Goal: Transaction & Acquisition: Purchase product/service

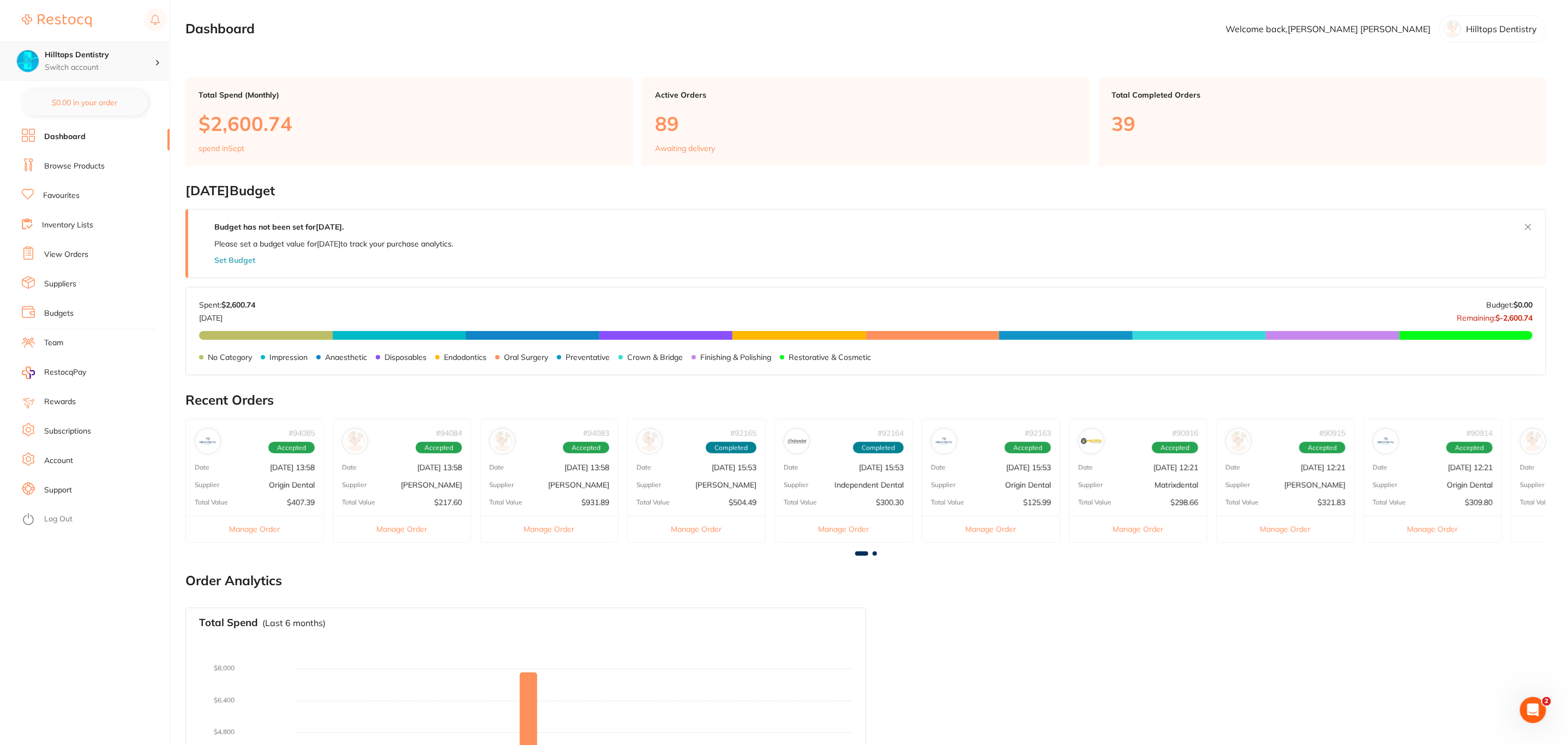
click at [139, 62] on p "Switch account" at bounding box center [100, 67] width 110 height 11
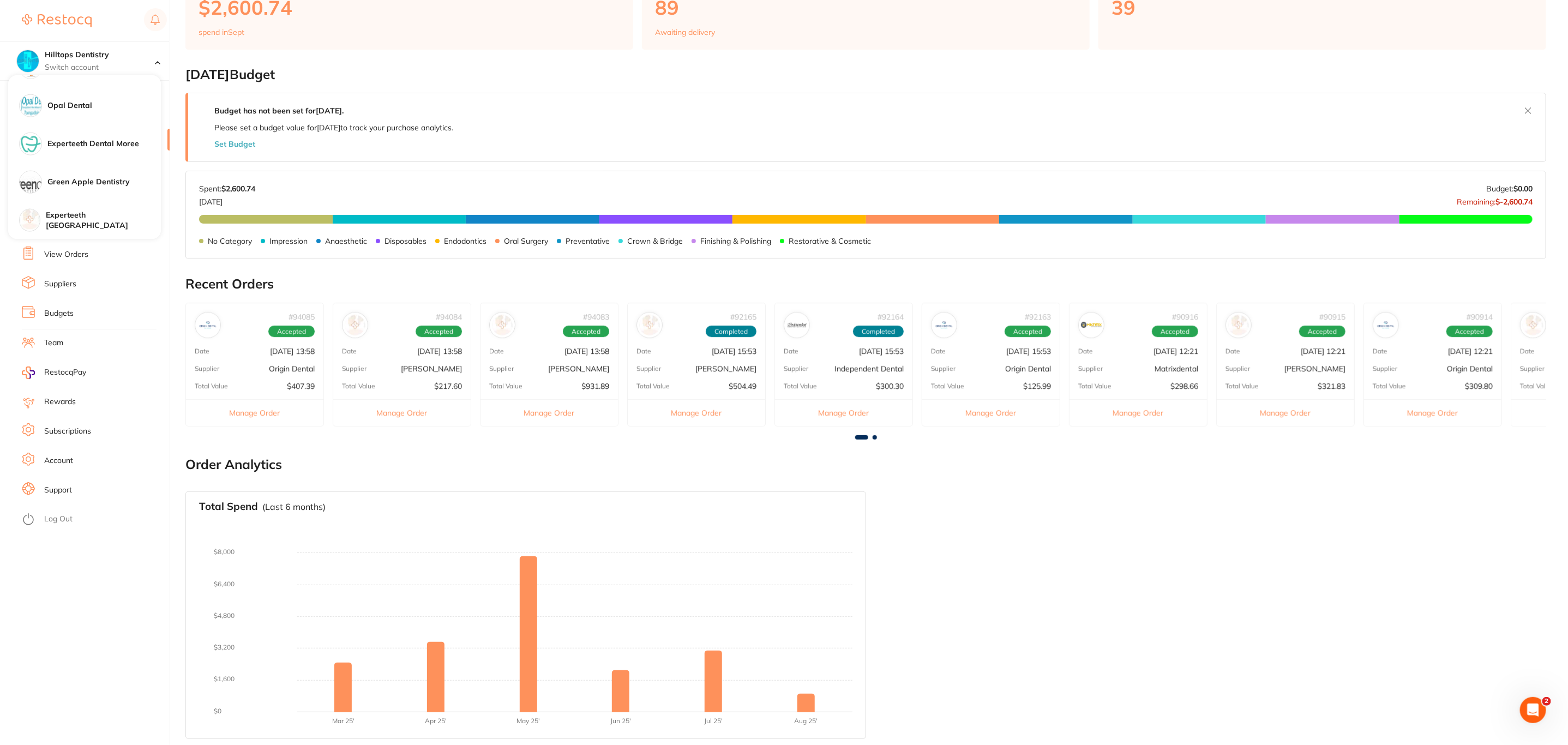
scroll to position [121, 0]
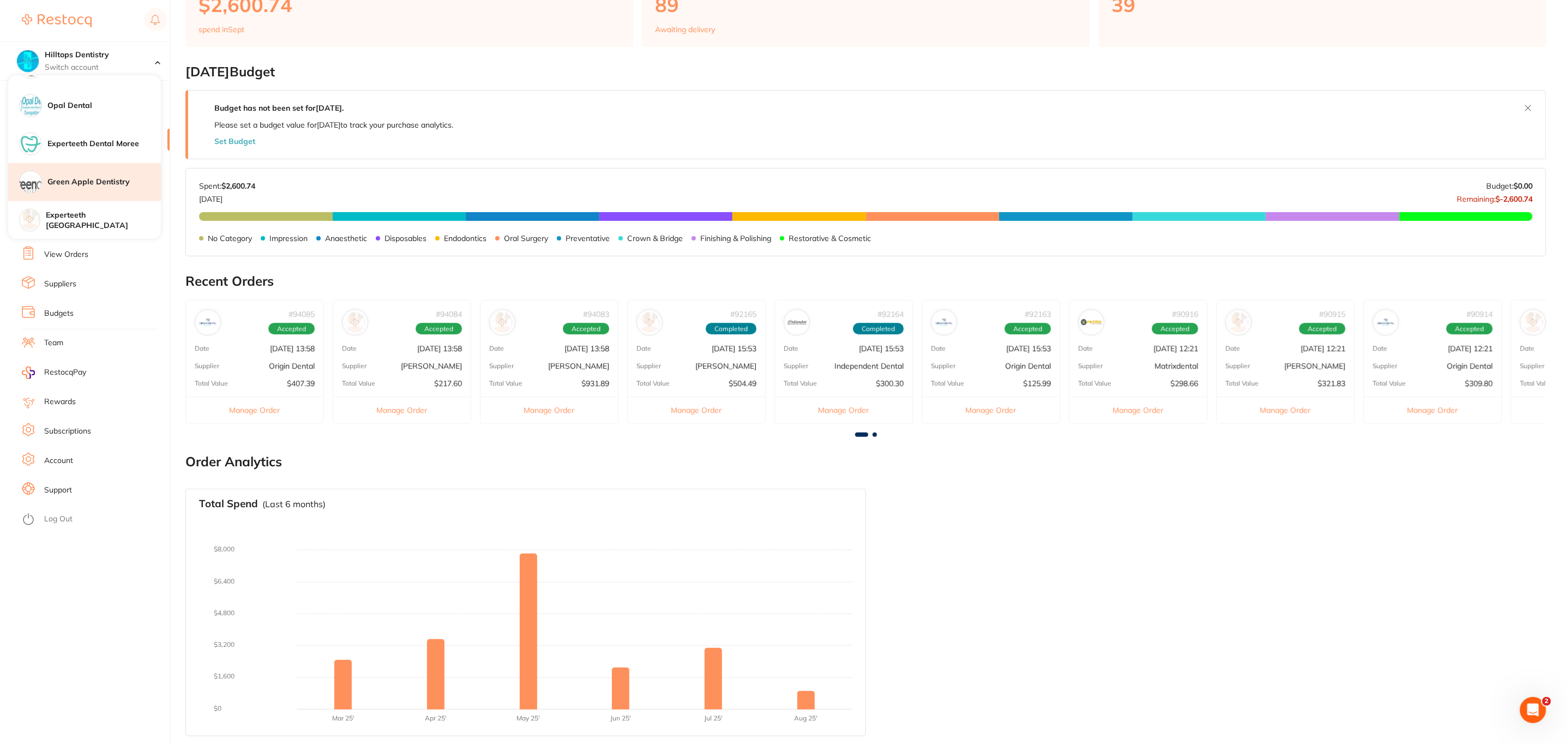
click at [110, 177] on h4 "Green Apple Dentistry" at bounding box center [104, 182] width 113 height 11
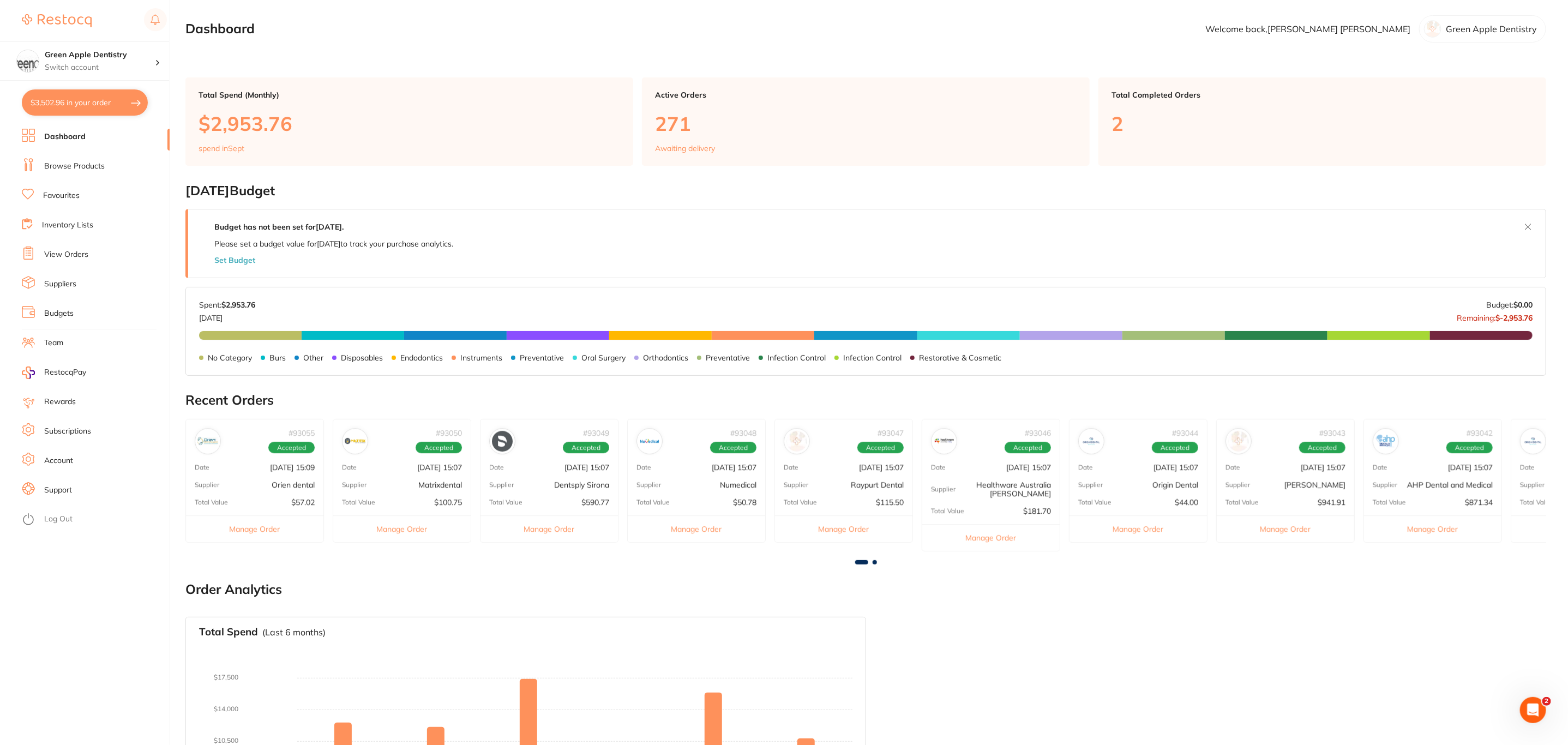
click at [87, 105] on button "$3,502.96 in your order" at bounding box center [84, 102] width 126 height 26
checkbox input "true"
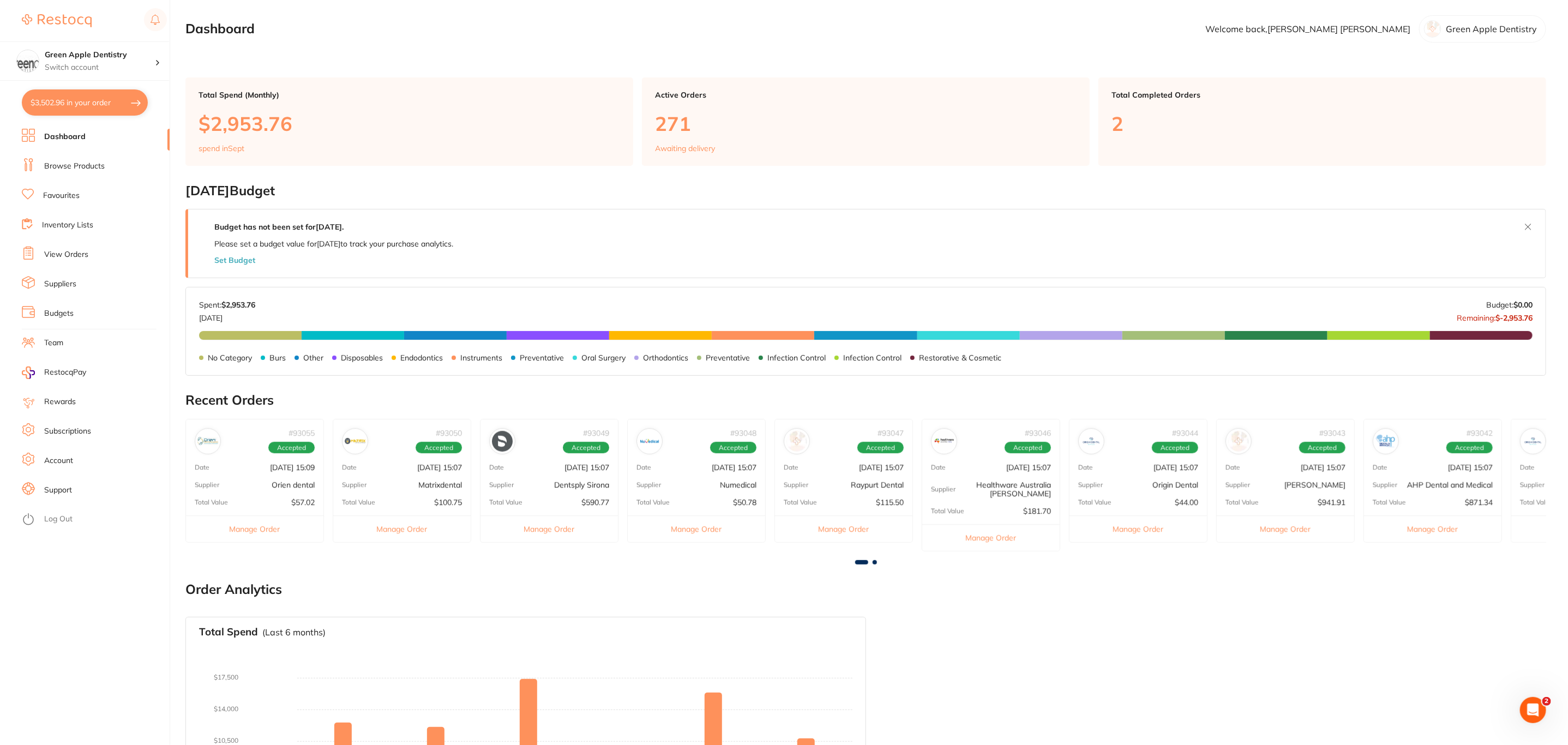
checkbox input "true"
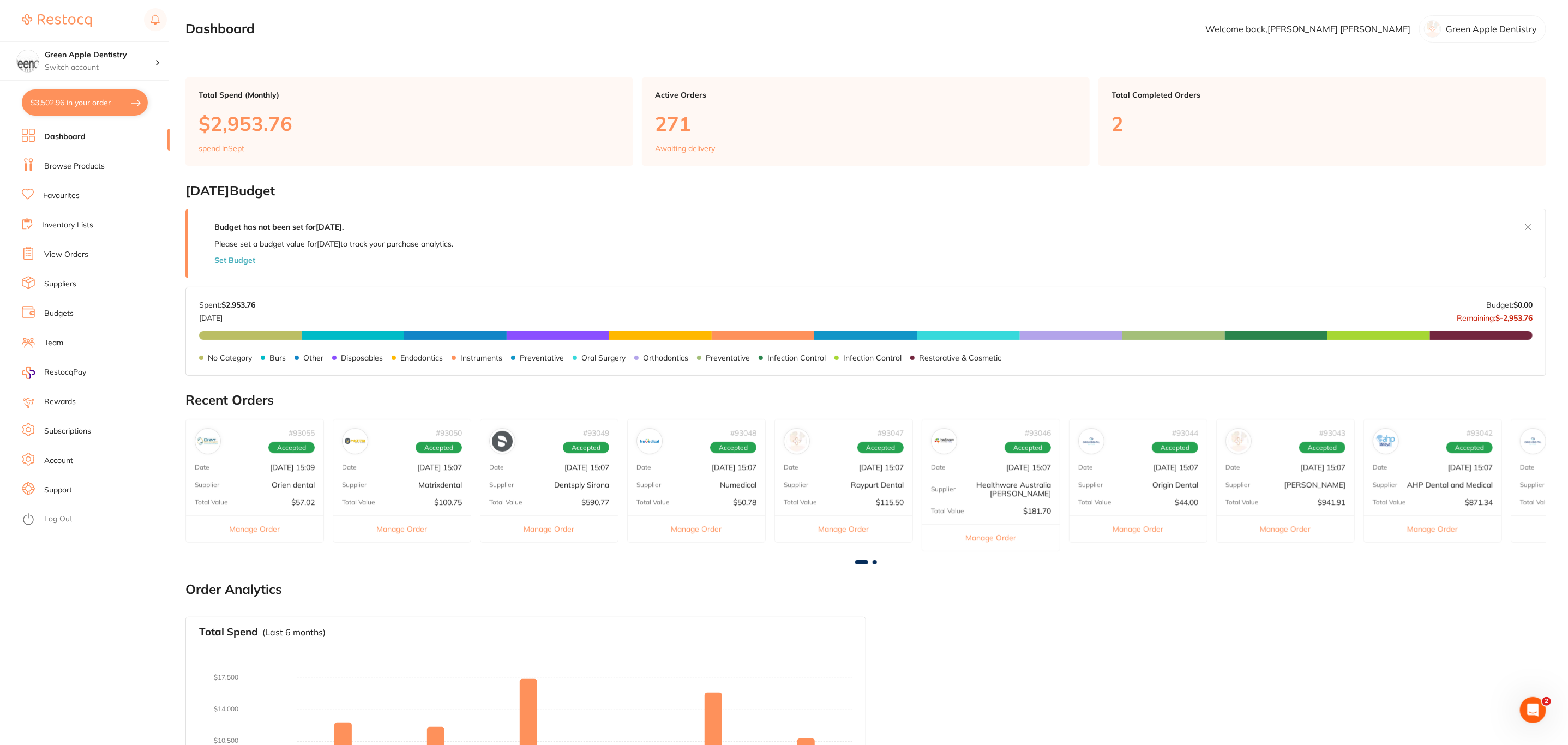
checkbox input "true"
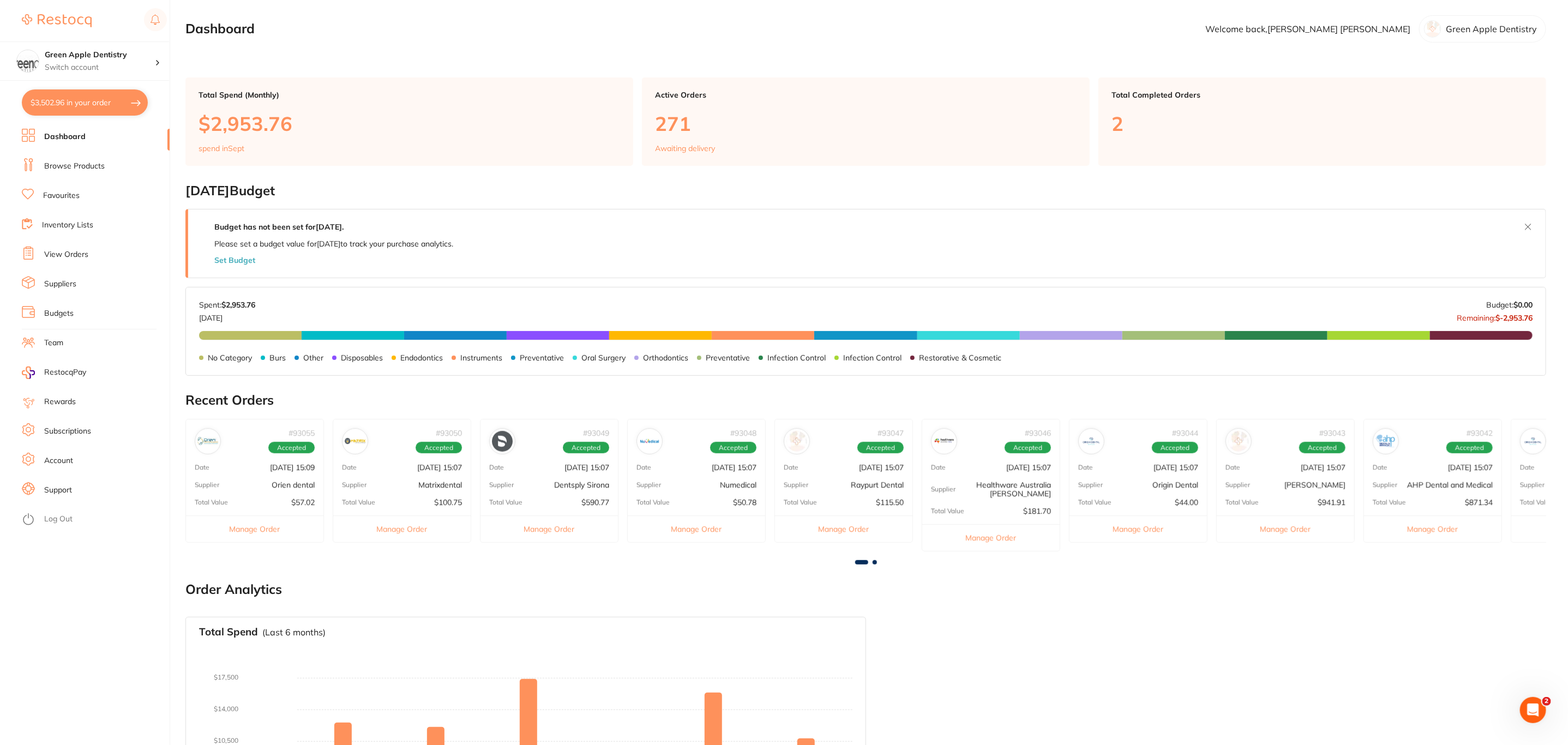
checkbox input "true"
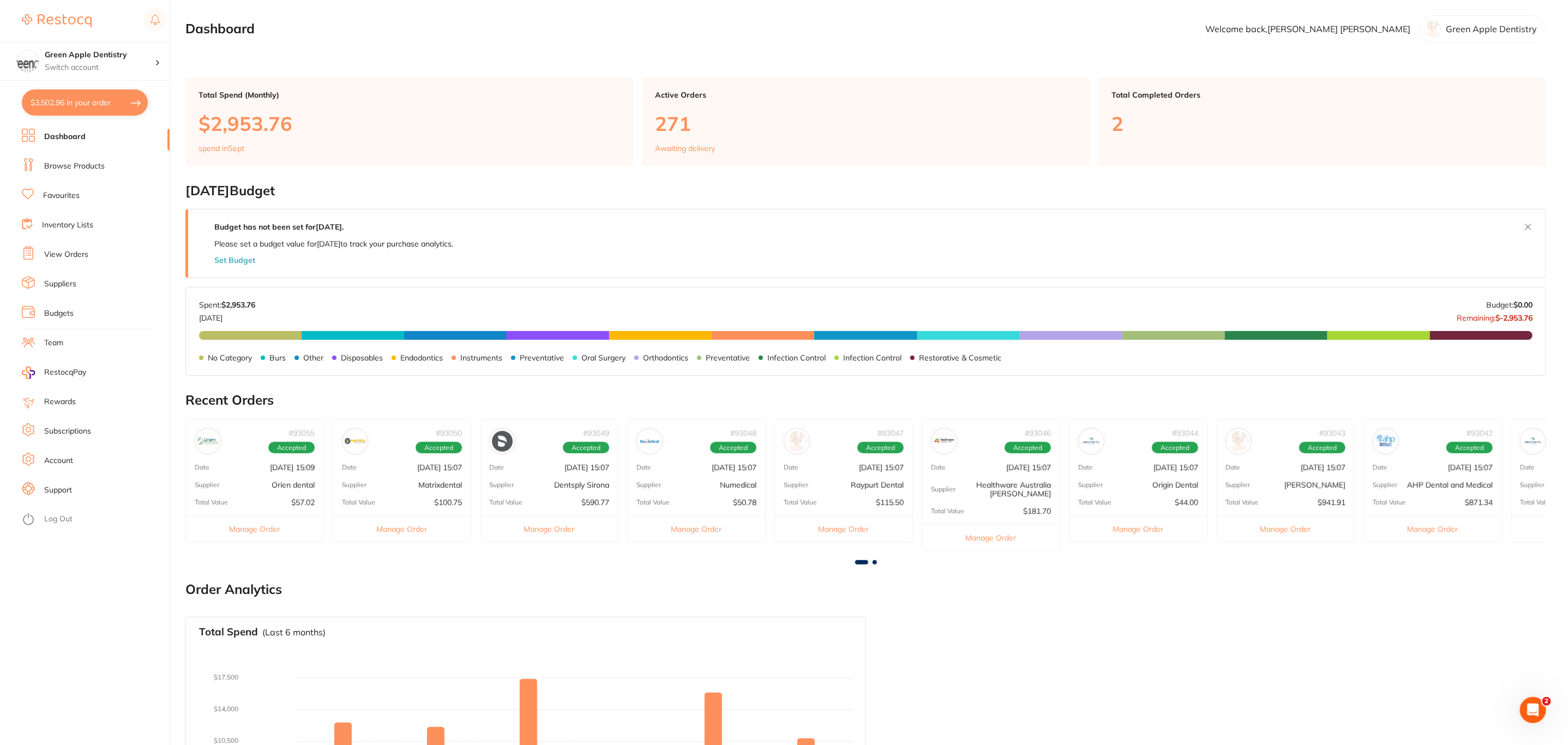
checkbox input "true"
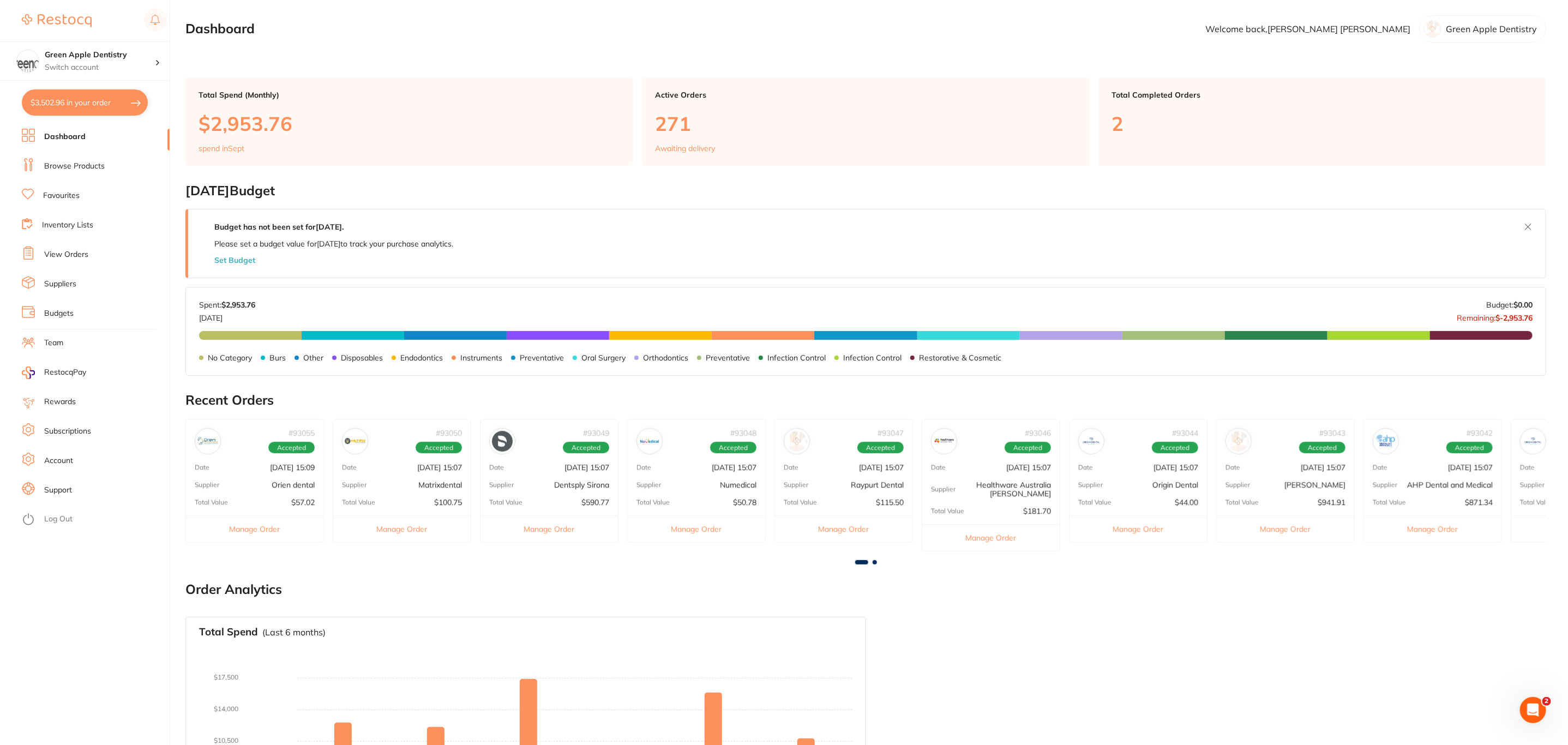
checkbox input "true"
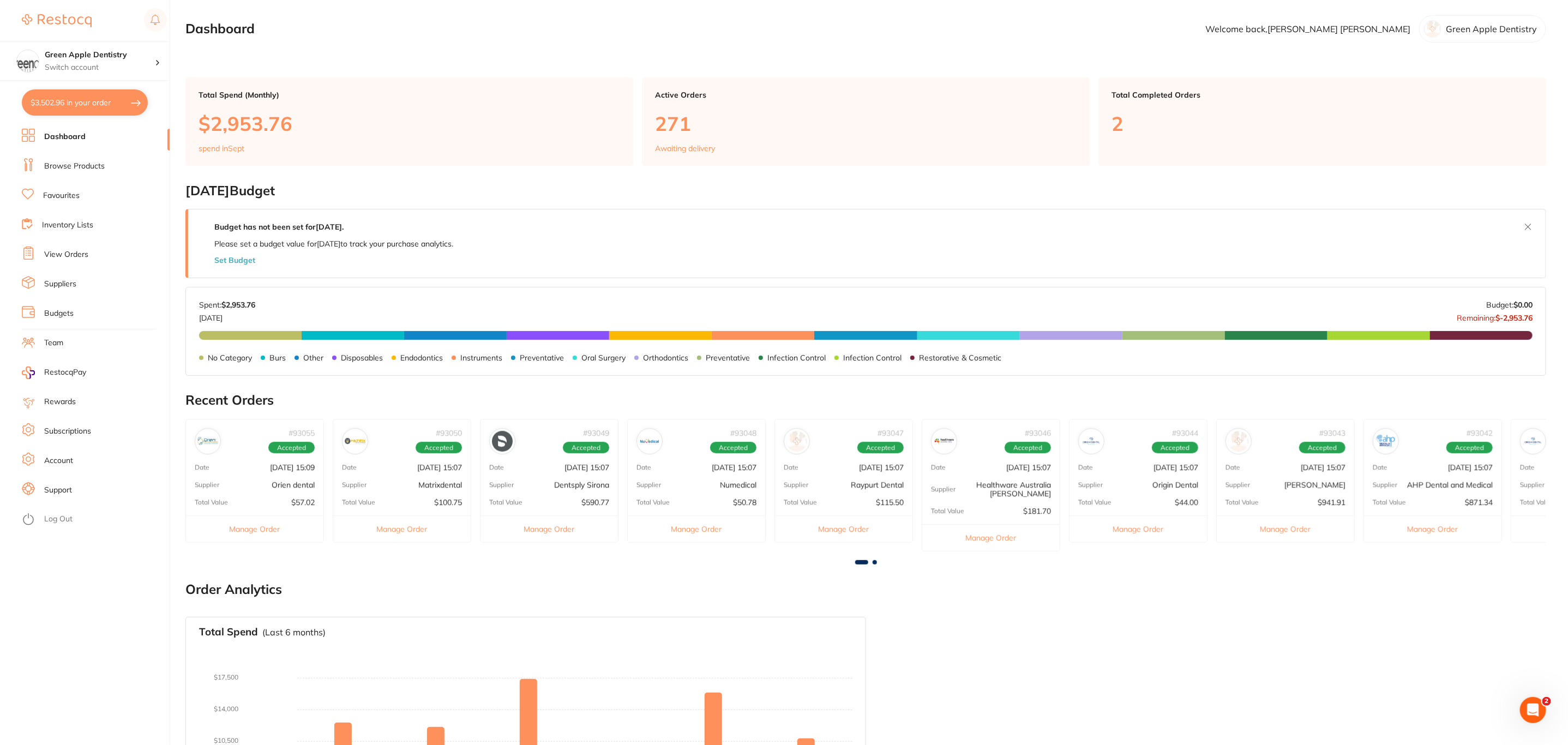
checkbox input "true"
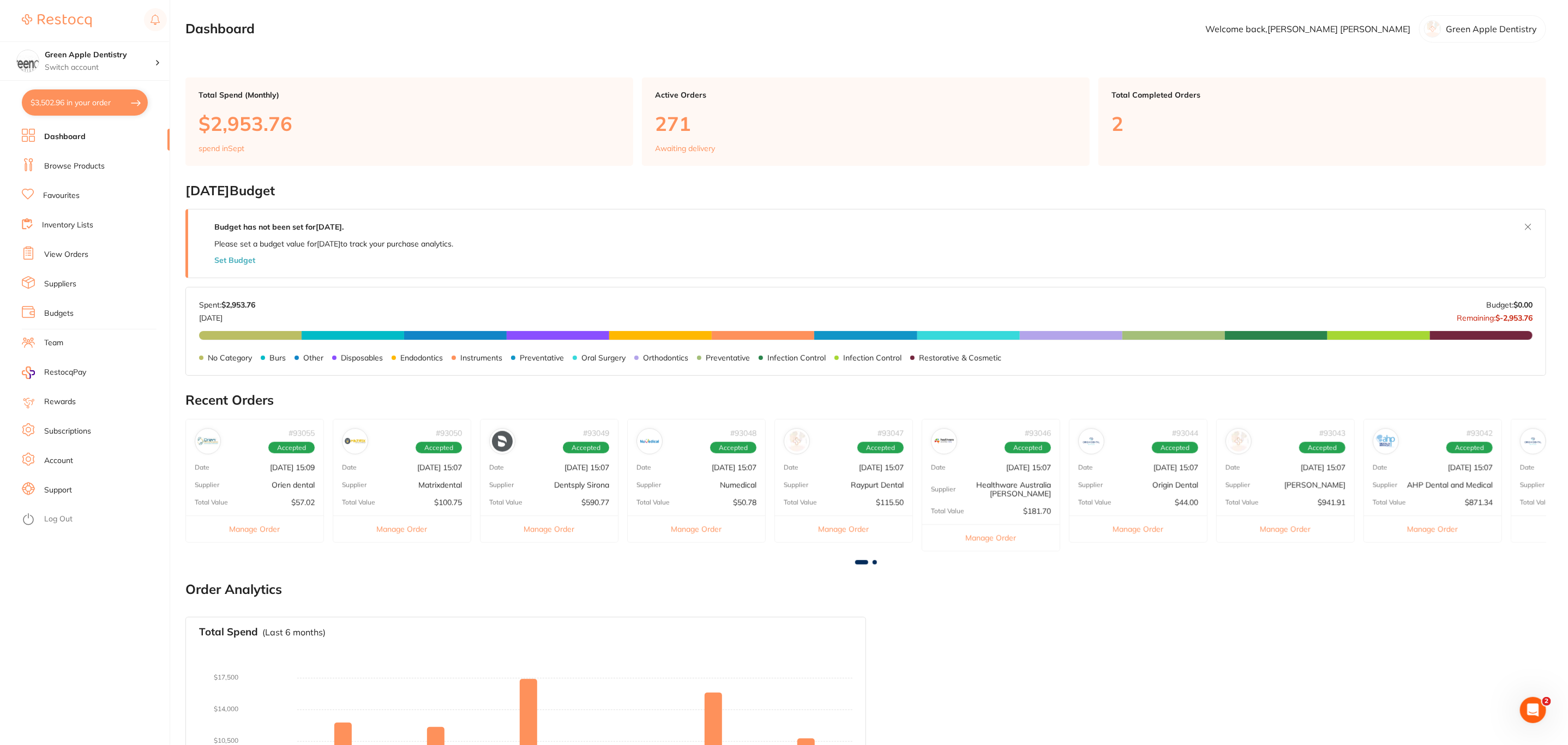
checkbox input "true"
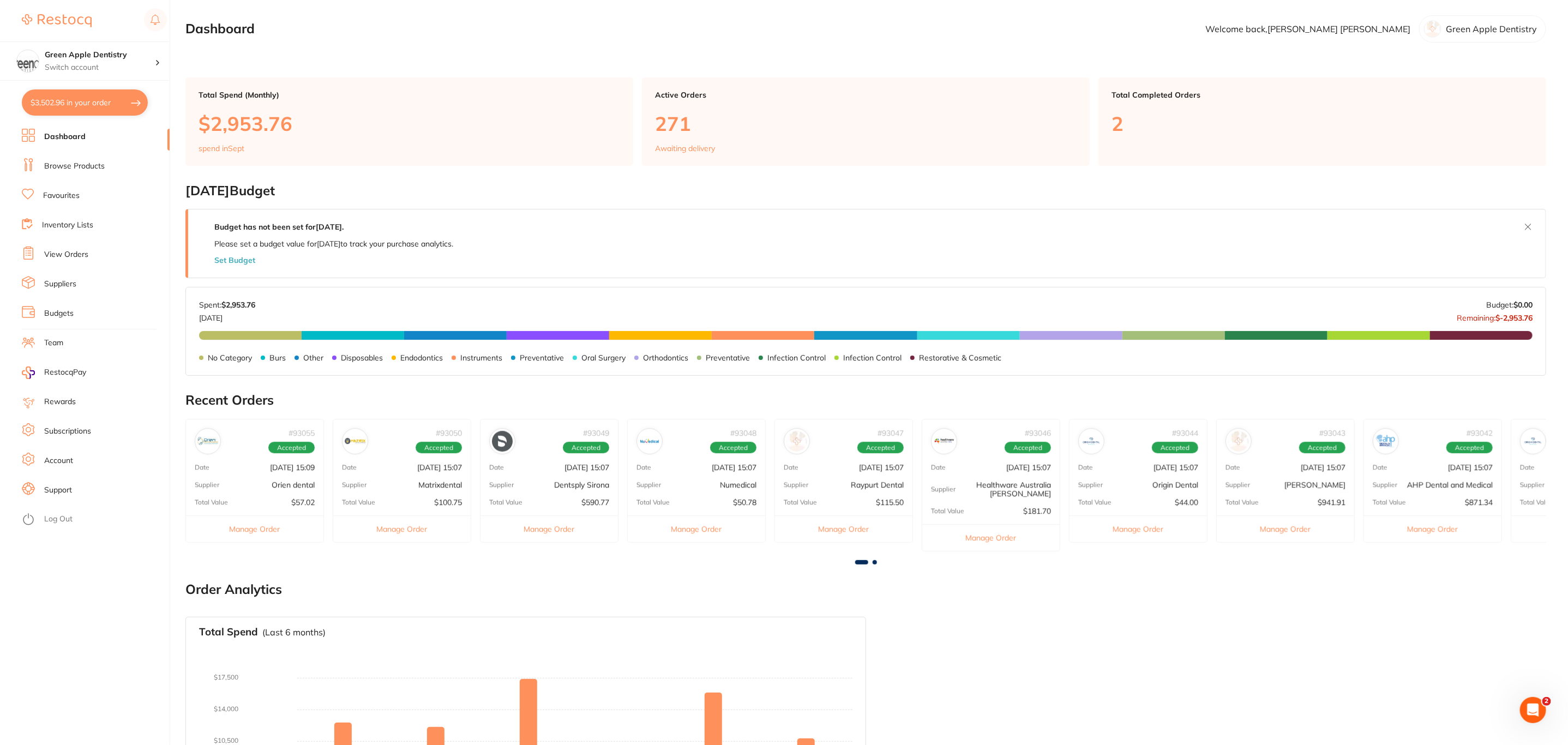
checkbox input "true"
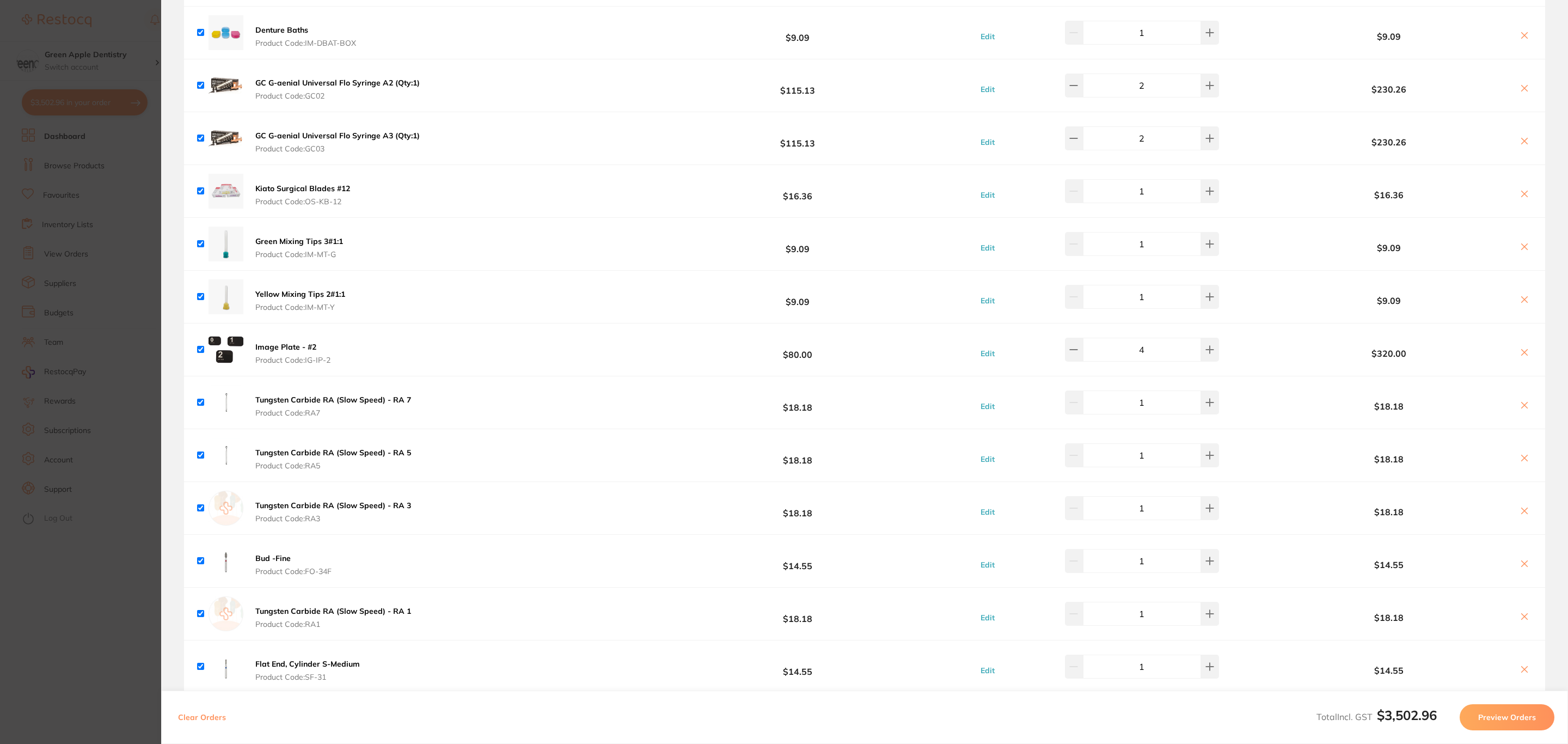
scroll to position [654, 0]
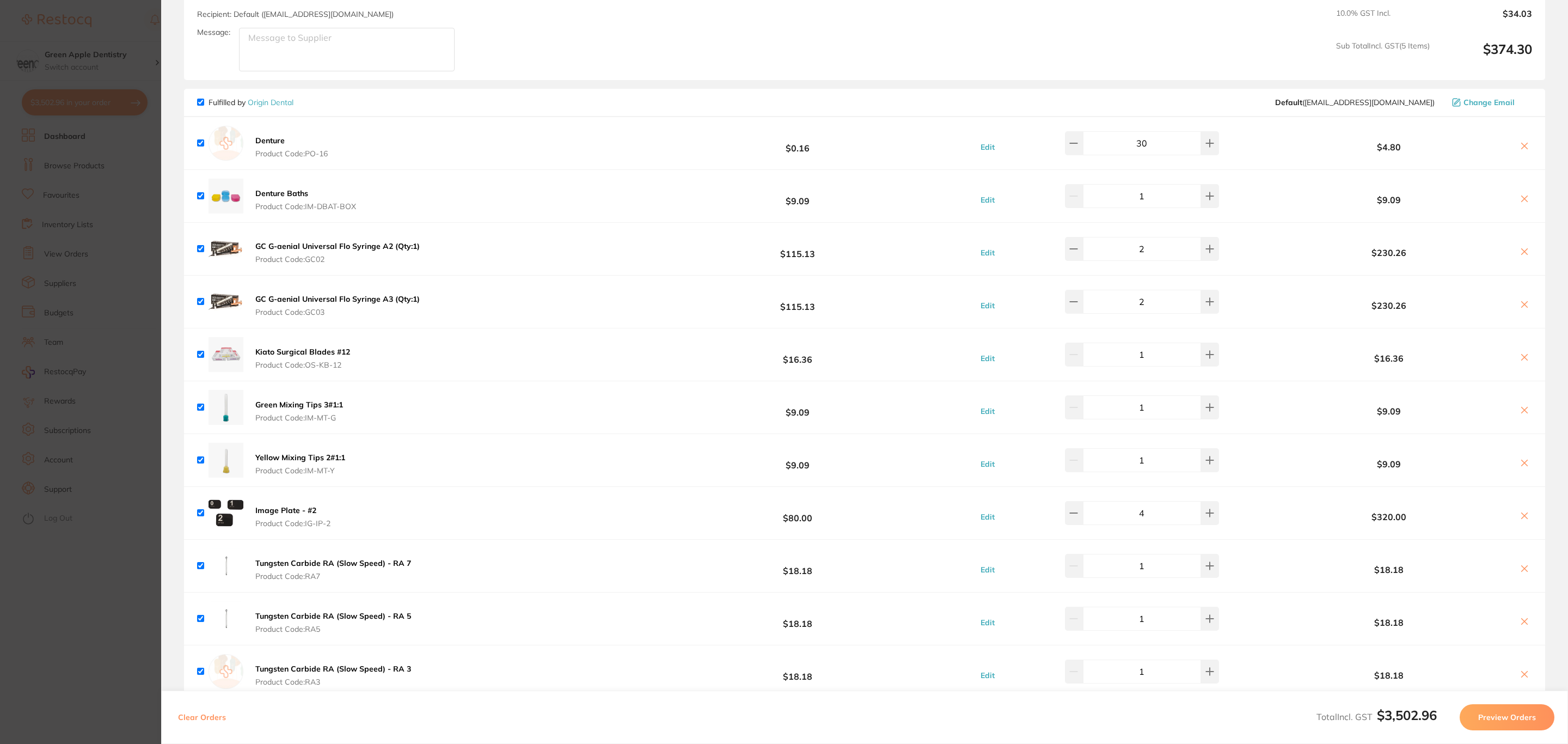
click at [32, 247] on section "Update RRP Set your pre negotiated price for this item. Item Agreed RRP (excl. …" at bounding box center [784, 372] width 1568 height 744
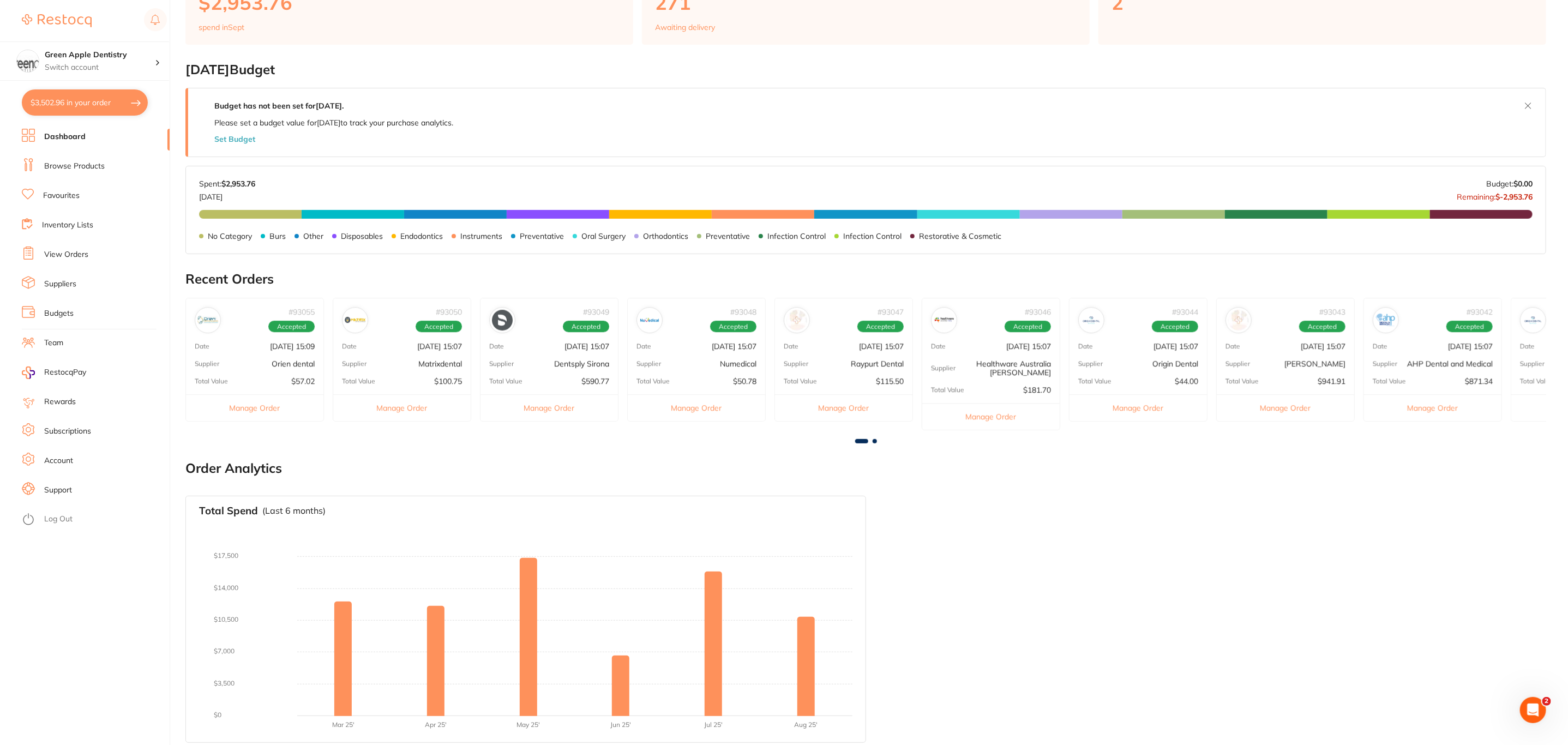
scroll to position [0, 0]
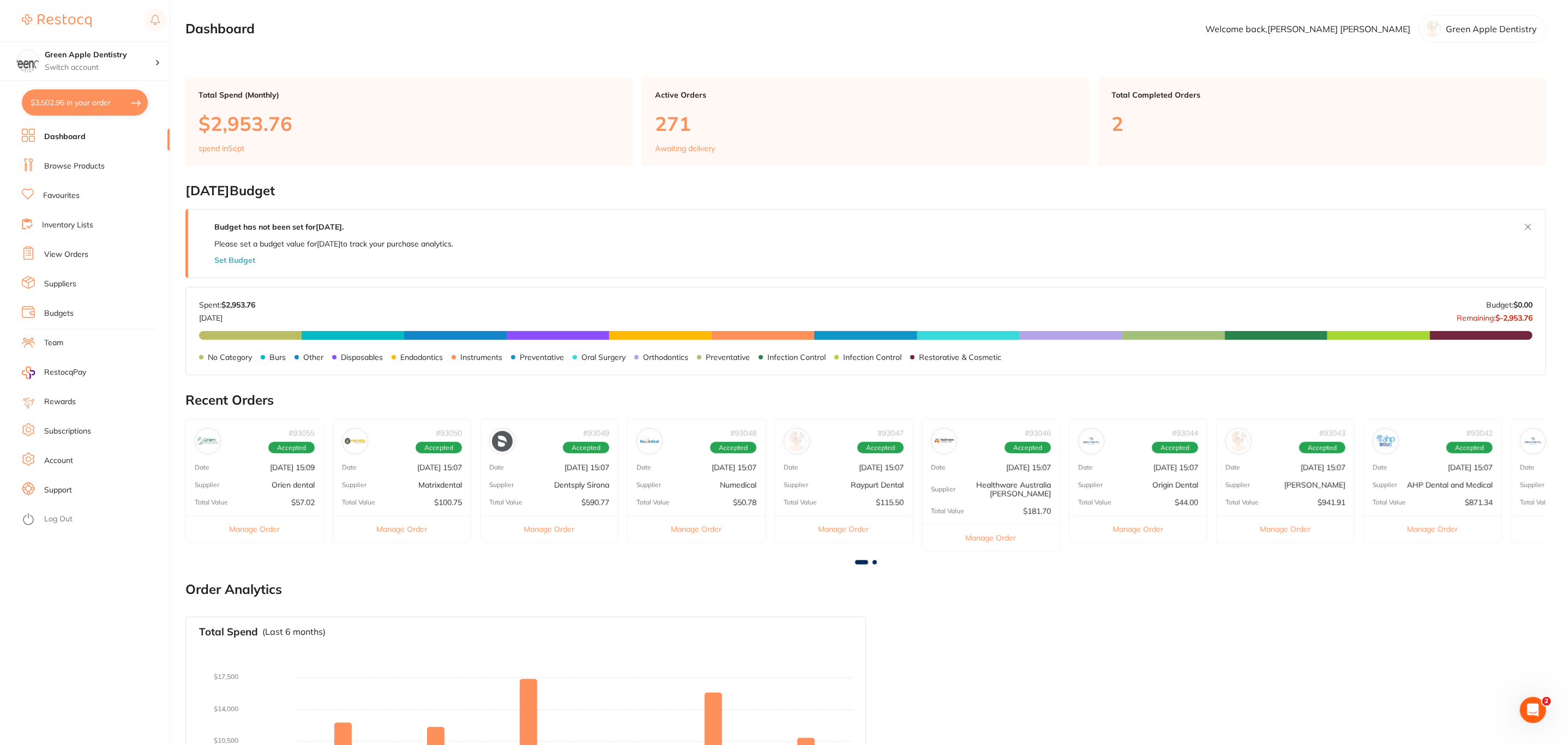
click at [94, 171] on link "Browse Products" at bounding box center [75, 166] width 61 height 11
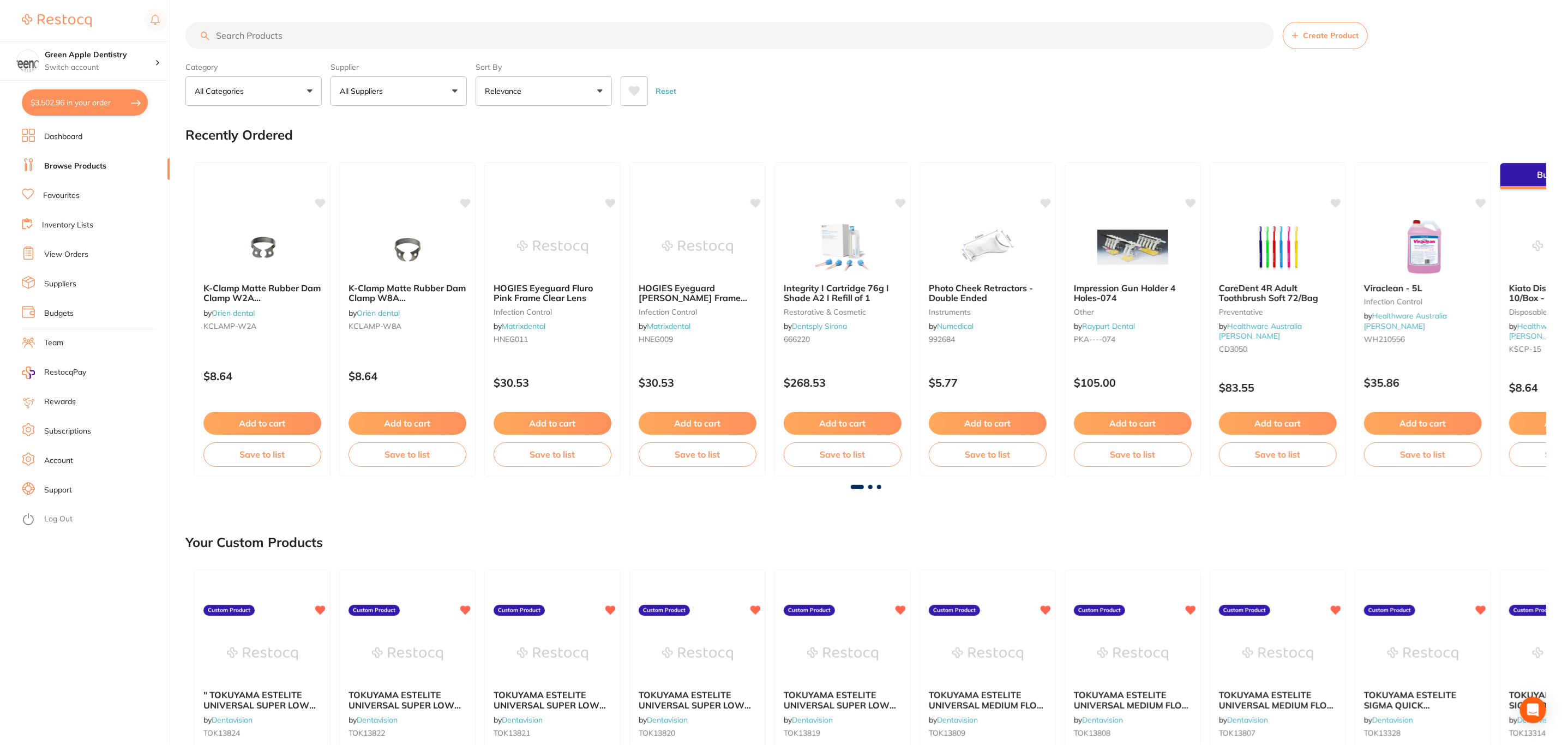
click at [346, 34] on input "search" at bounding box center [730, 35] width 1089 height 27
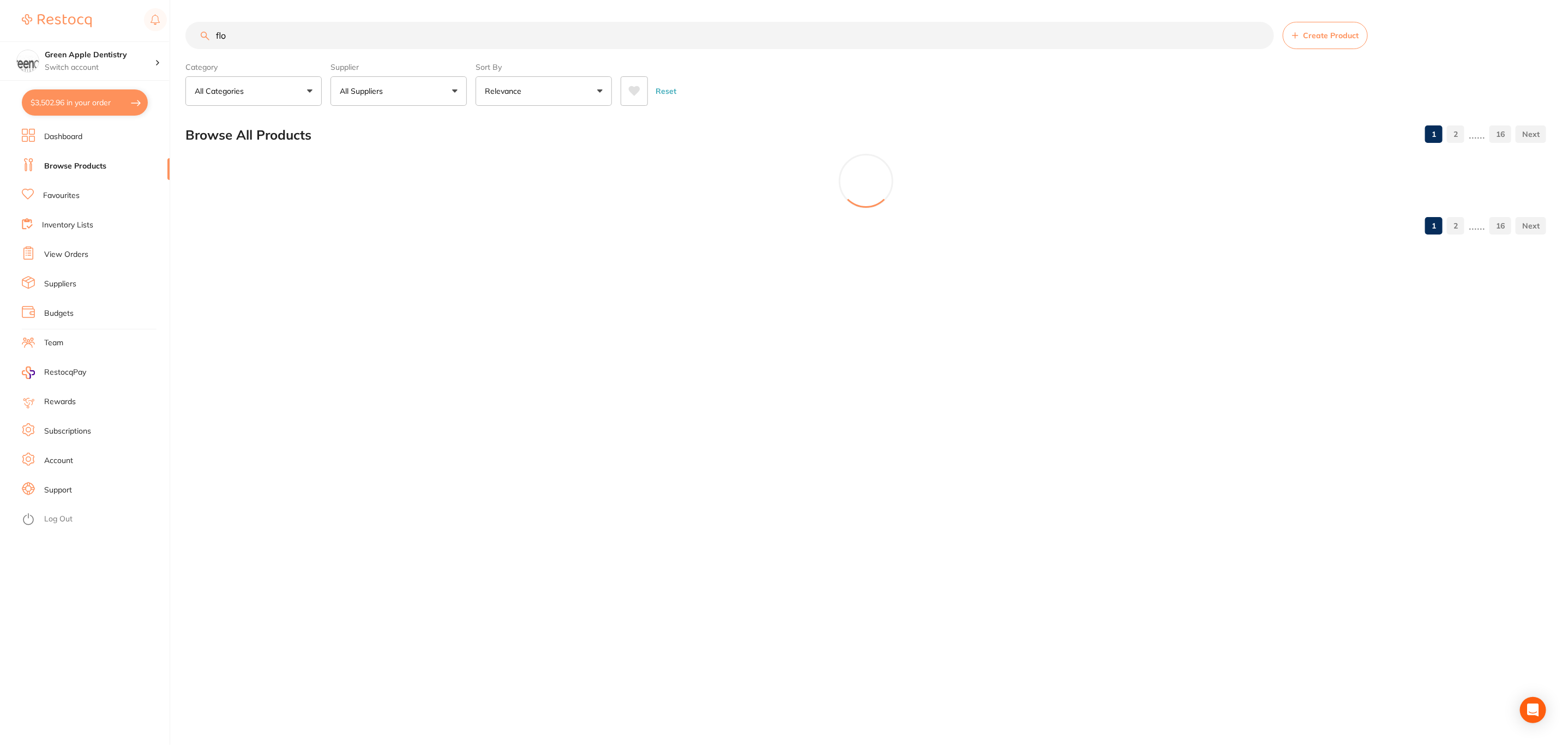
type input "flo"
click at [452, 115] on main "flo Create Product Category All Categories All Categories anaesthetic burs CAD/…" at bounding box center [876, 132] width 1382 height 265
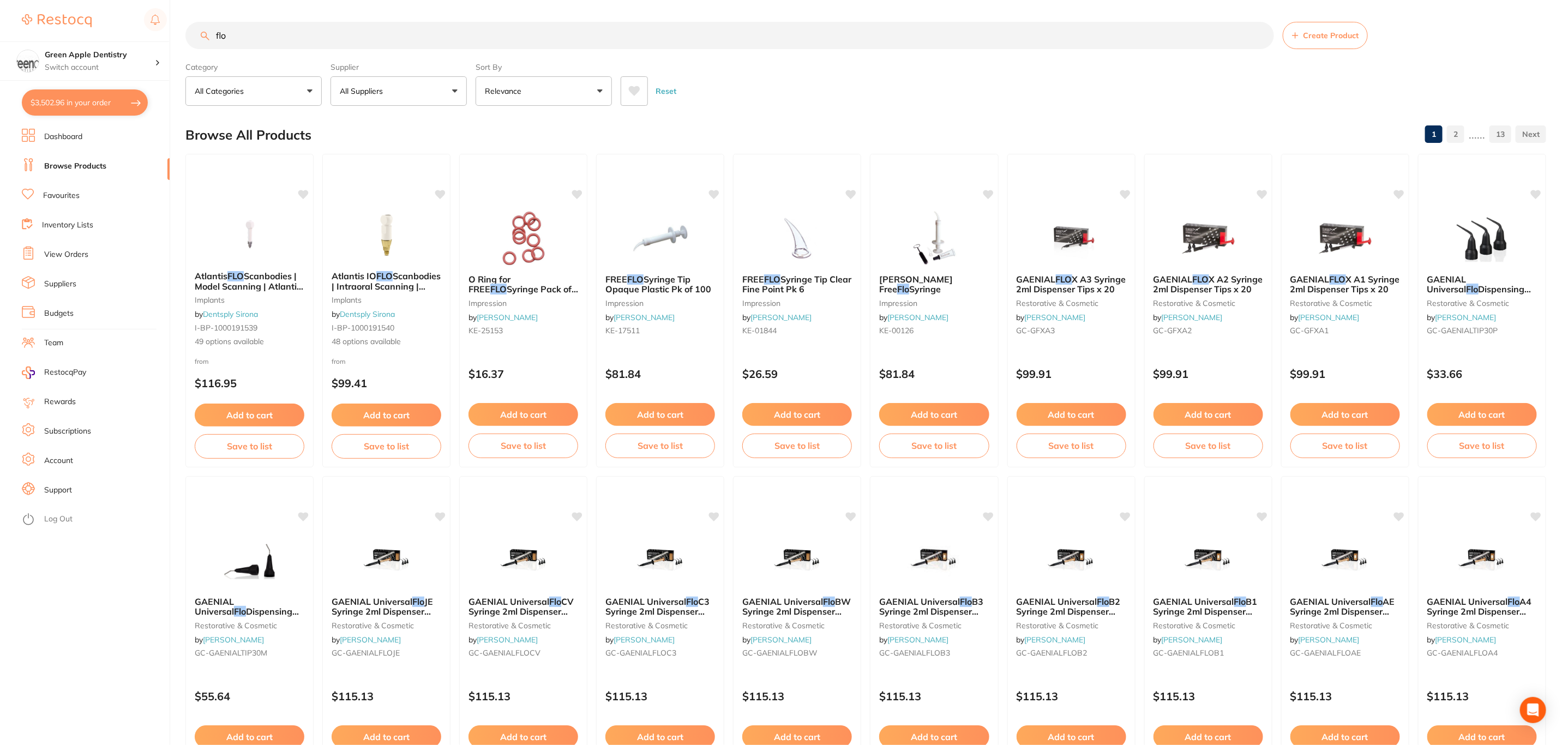
click at [446, 103] on button "All Suppliers" at bounding box center [398, 91] width 136 height 30
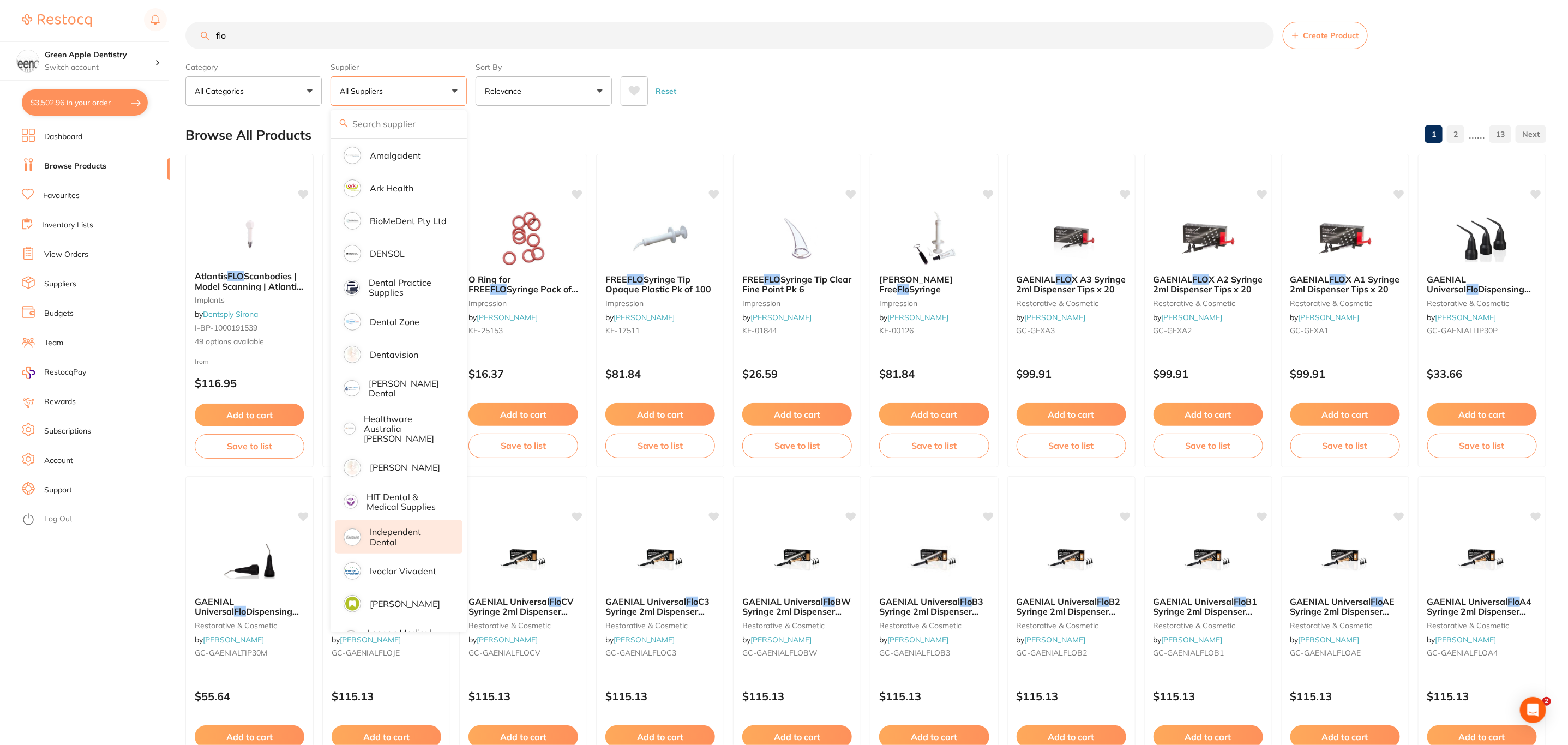
scroll to position [246, 0]
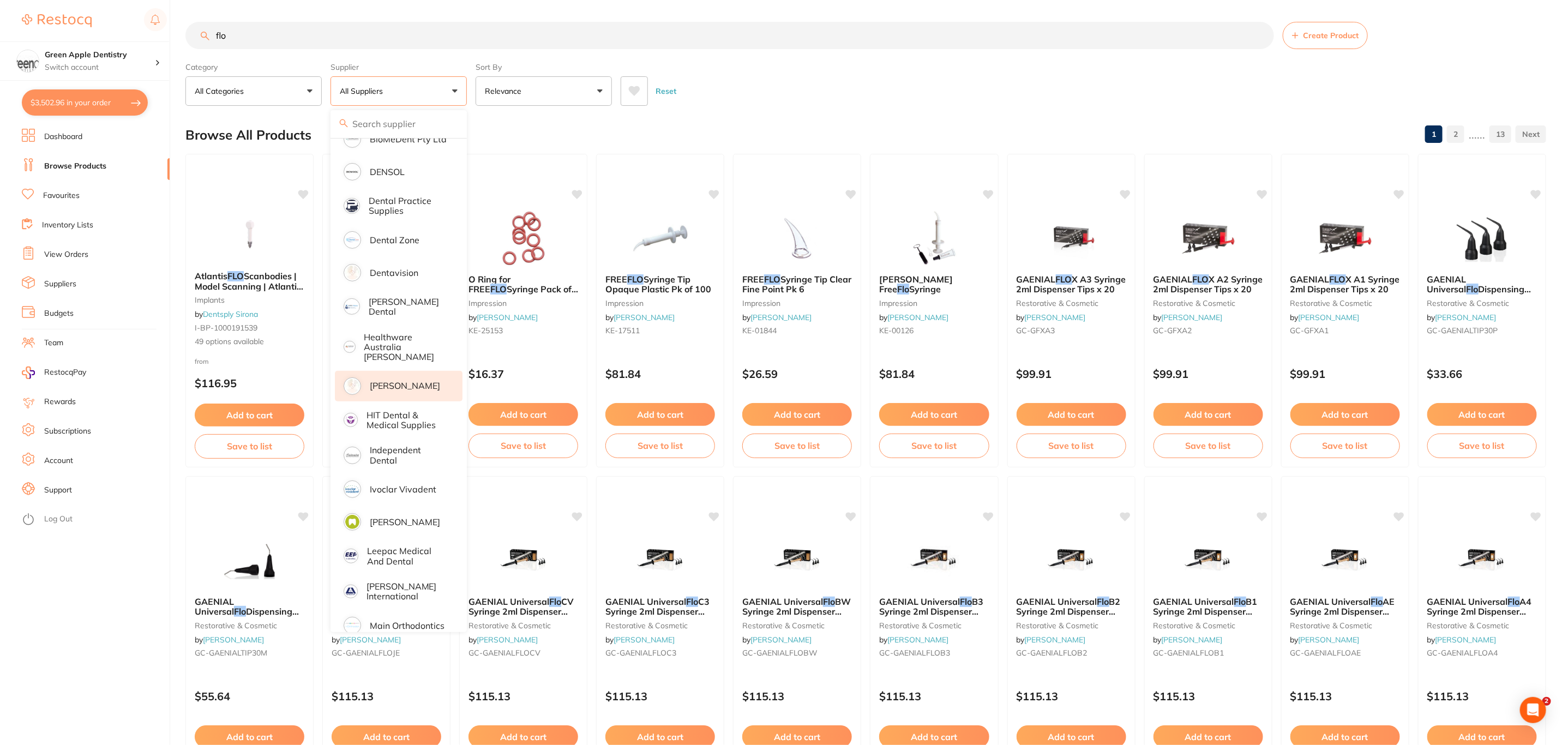
click at [400, 381] on p "[PERSON_NAME]" at bounding box center [405, 386] width 70 height 10
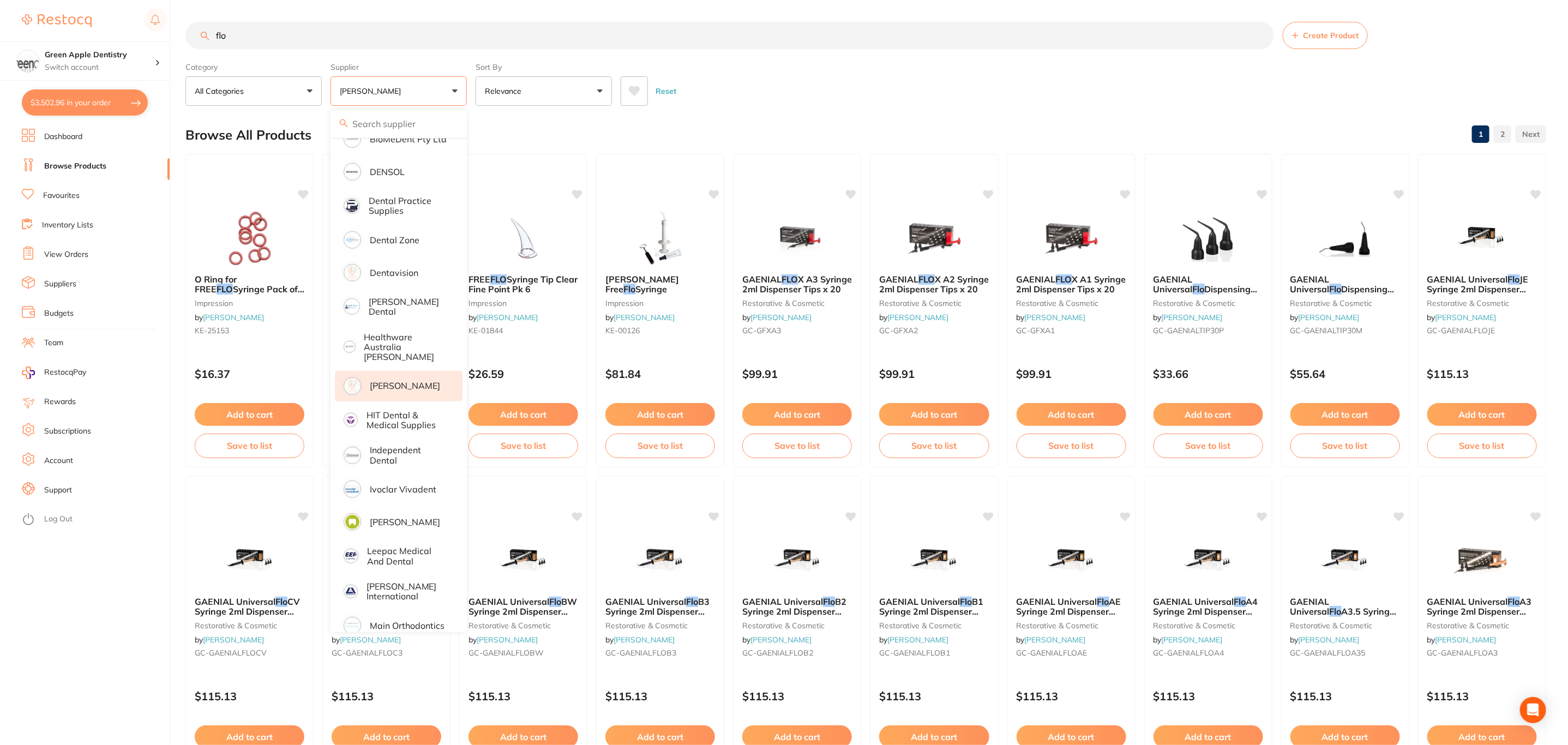
click at [807, 96] on div "Reset" at bounding box center [1079, 87] width 917 height 38
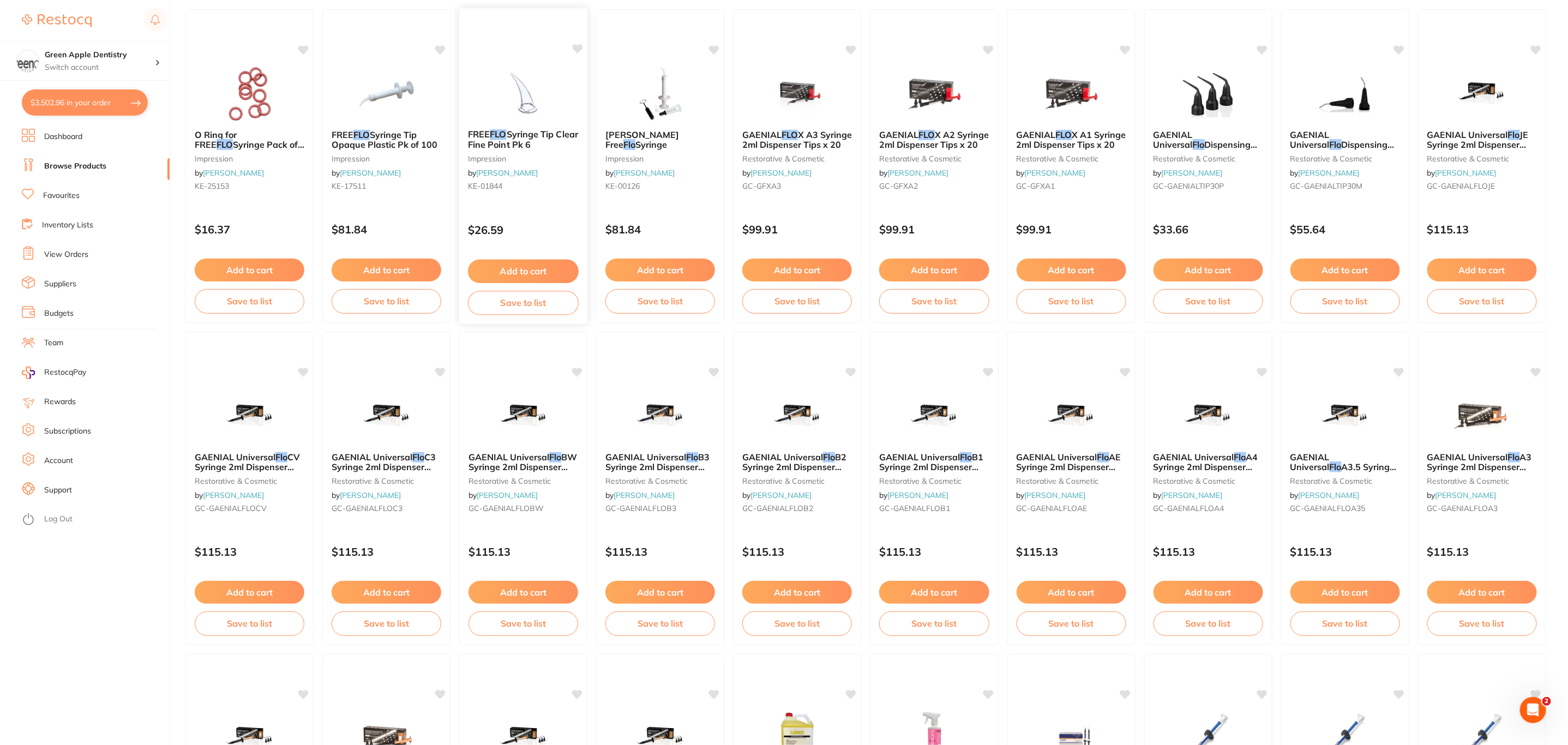
scroll to position [163, 0]
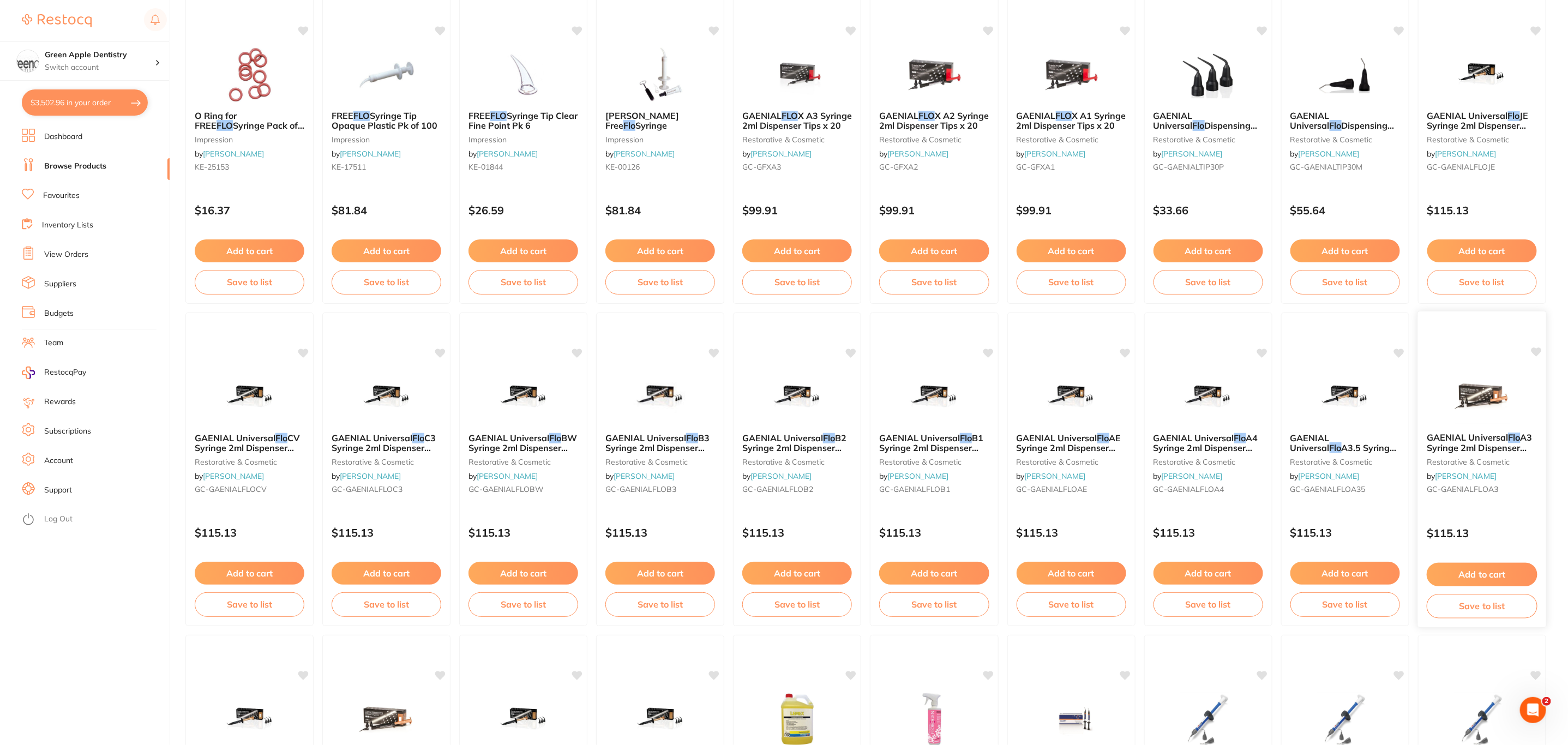
click at [1477, 462] on small "restorative & cosmetic" at bounding box center [1482, 462] width 111 height 9
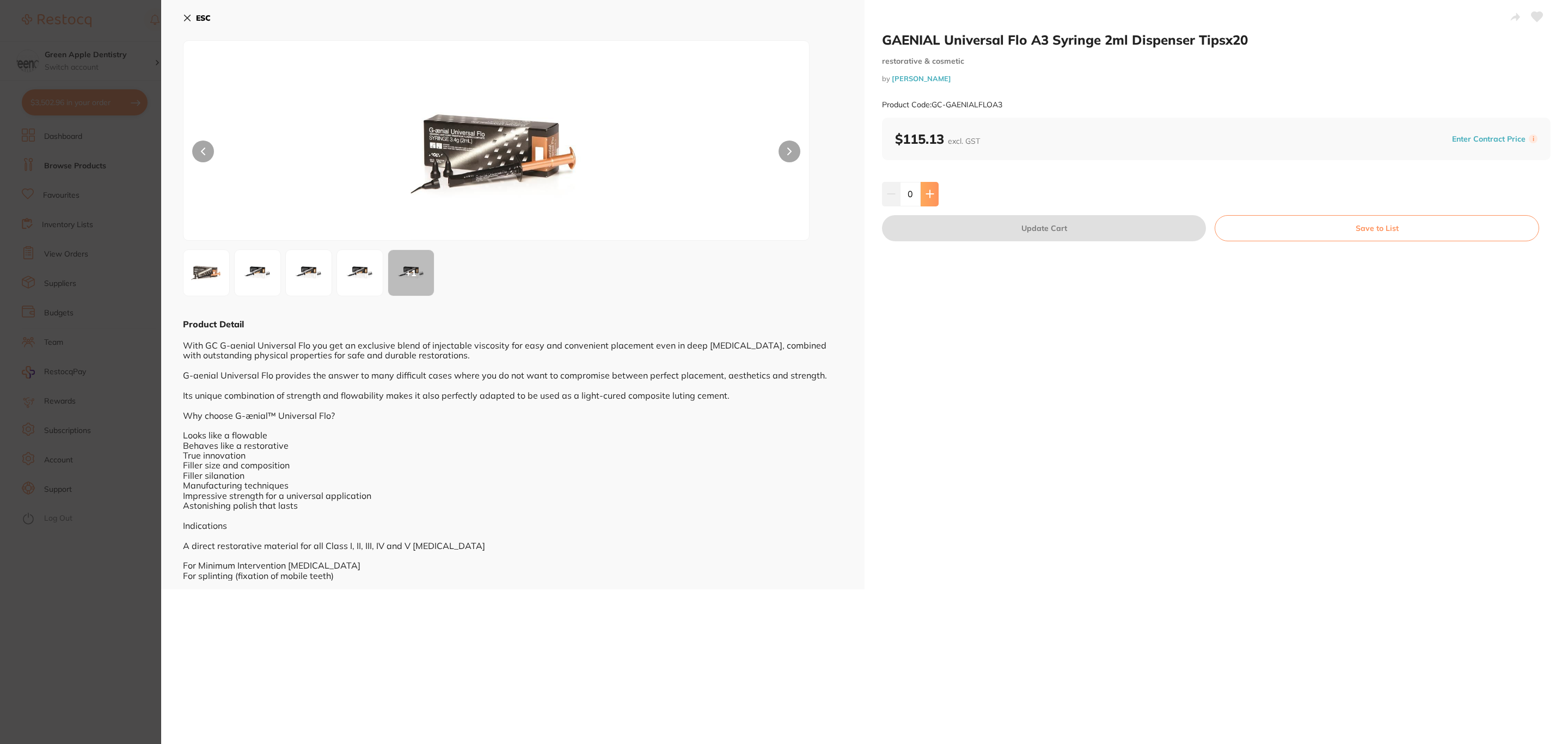
click at [924, 202] on button at bounding box center [929, 194] width 18 height 24
type input "2"
click at [951, 224] on button "Update Cart" at bounding box center [1044, 228] width 324 height 26
checkbox input "false"
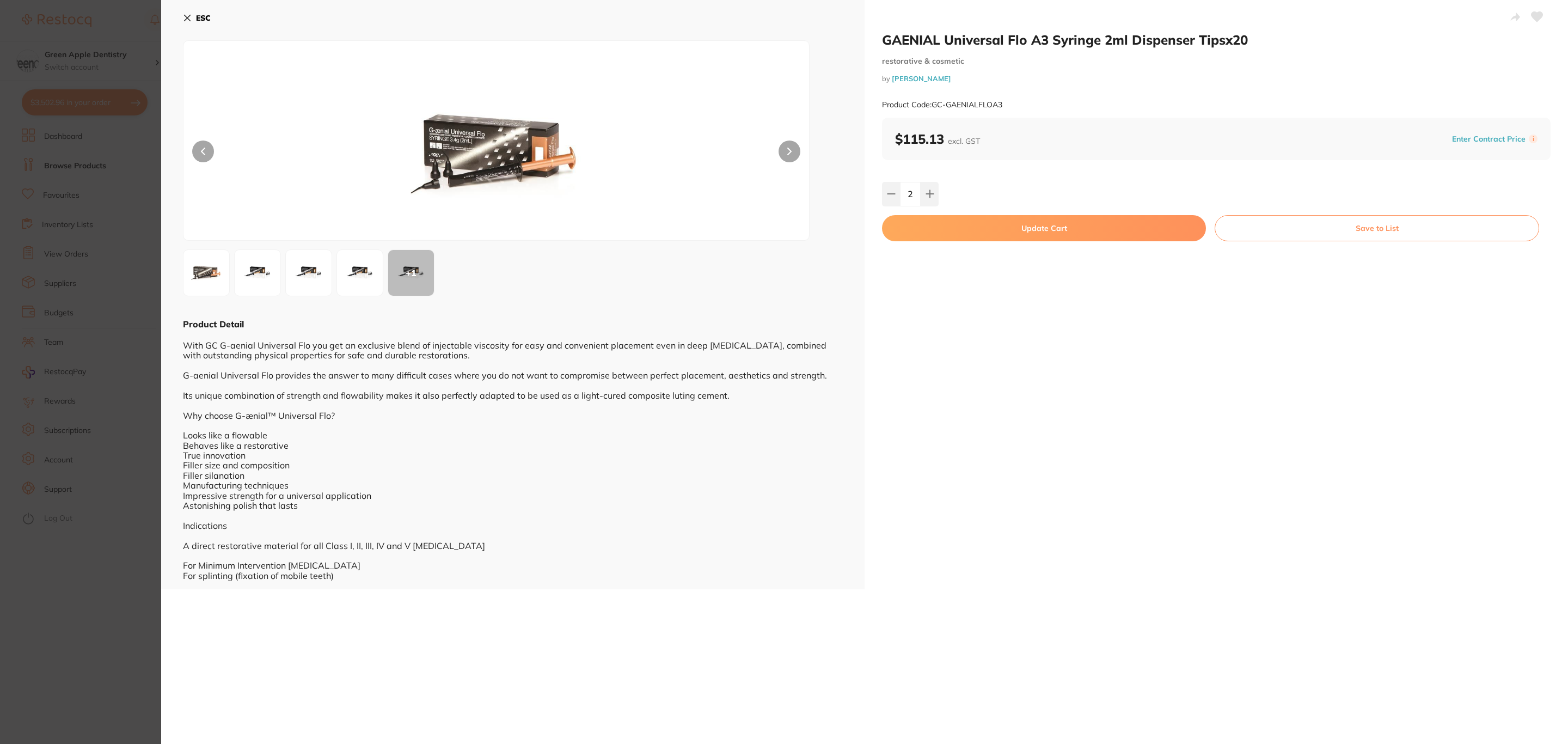
checkbox input "false"
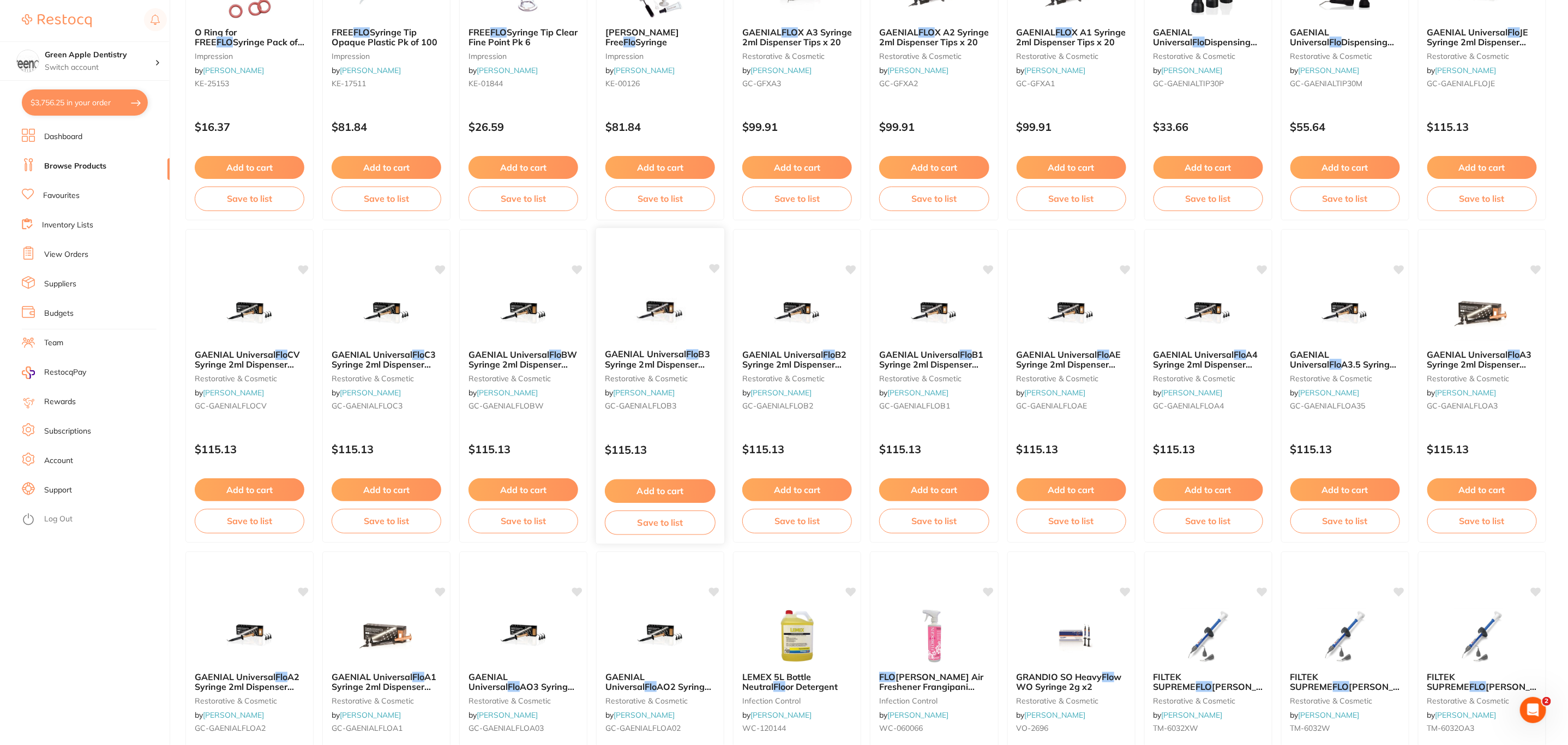
scroll to position [328, 0]
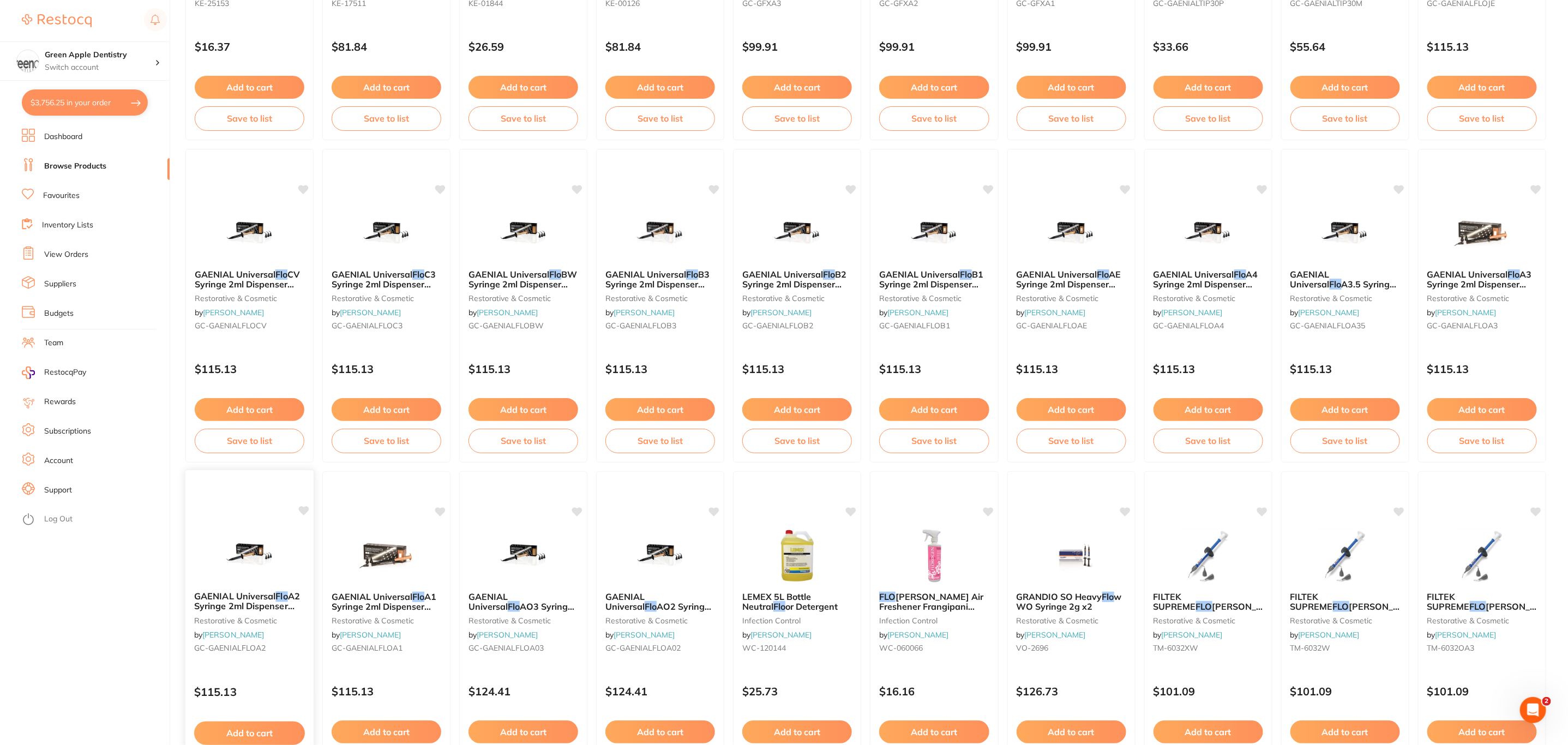
click at [246, 587] on div "GAENIAL Universal Flo A2 Syringe 2ml Dispenser Tipsx20 restorative & cosmetic b…" at bounding box center [250, 625] width 128 height 84
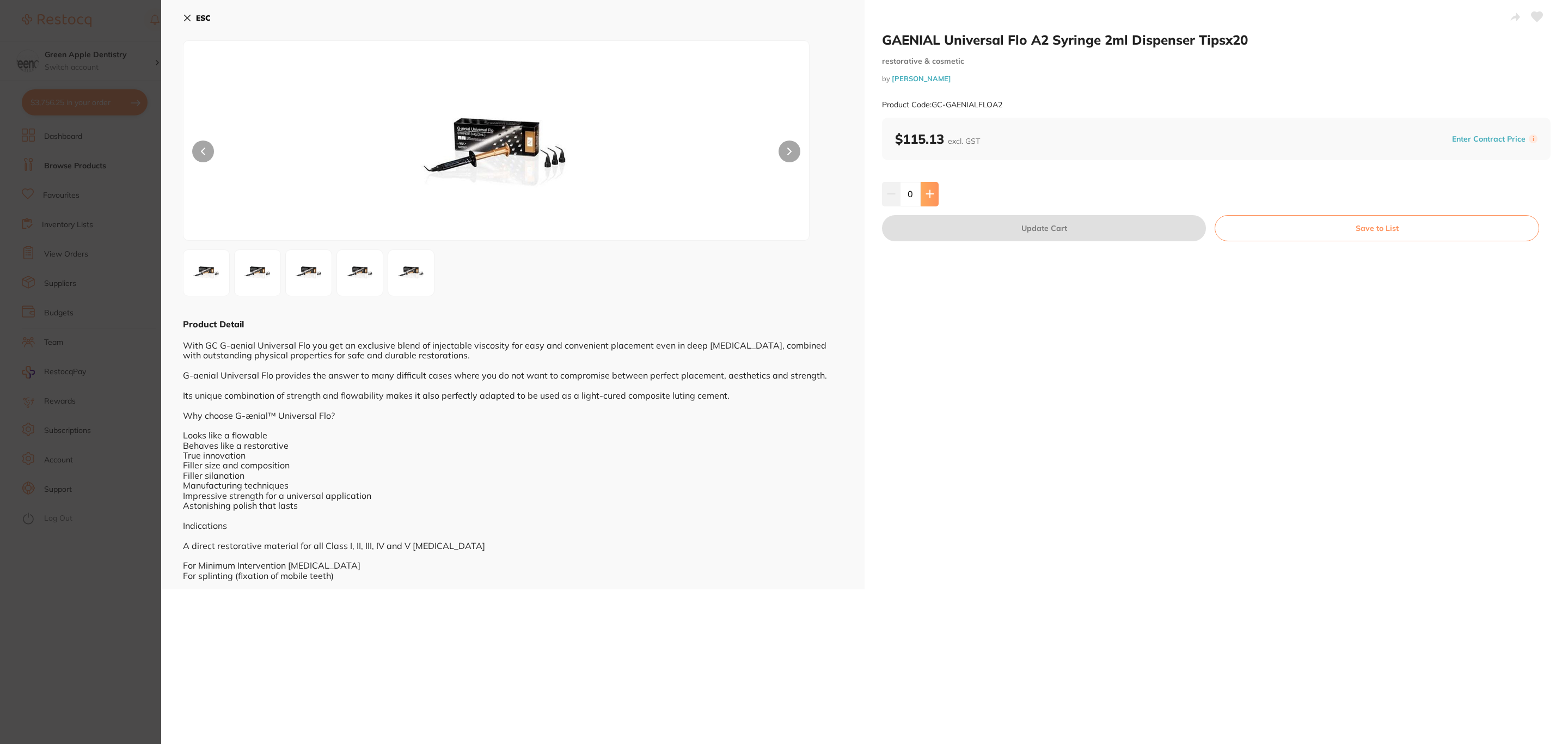
click at [936, 199] on button at bounding box center [929, 194] width 18 height 24
type input "2"
click at [951, 231] on button "Update Cart" at bounding box center [1044, 228] width 324 height 26
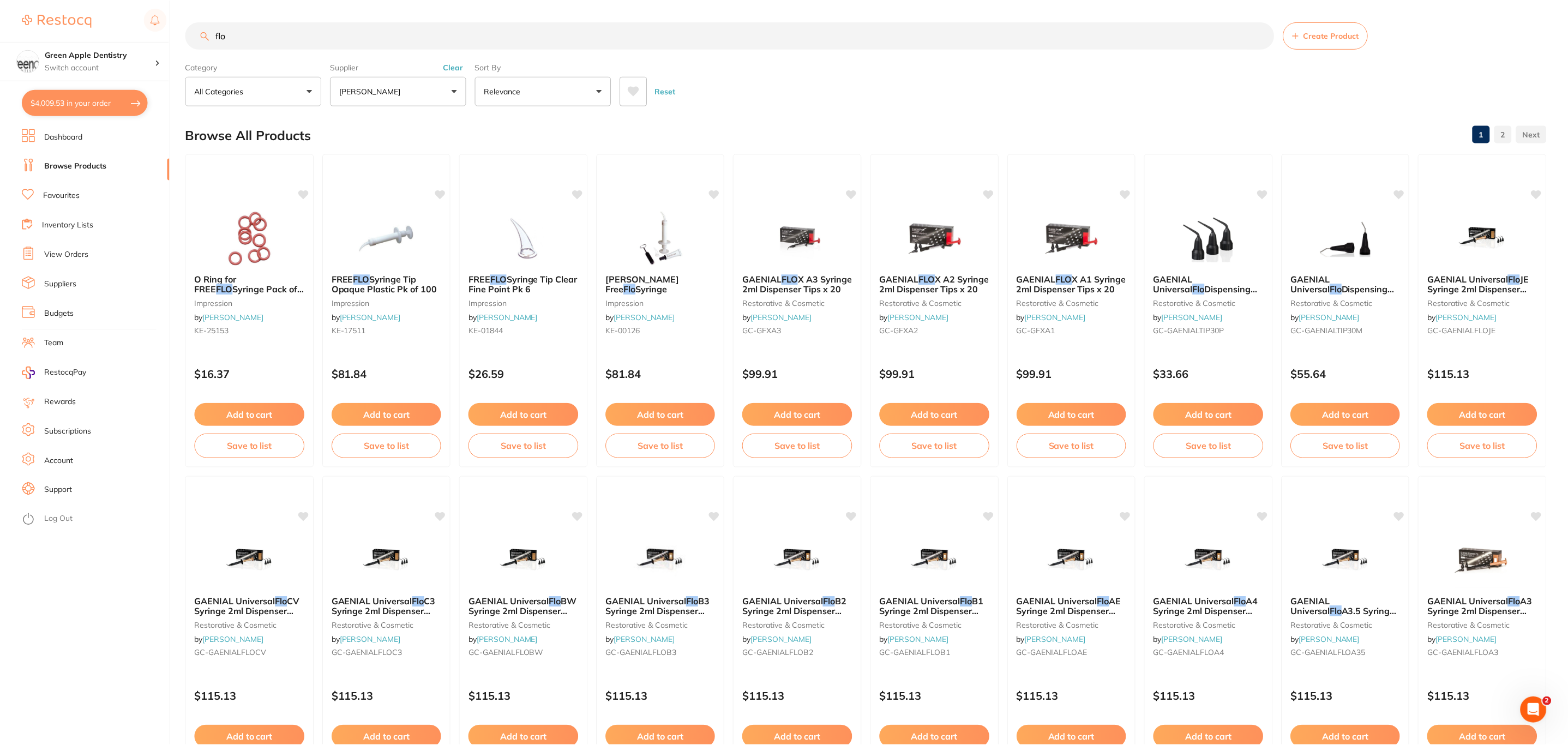
scroll to position [328, 0]
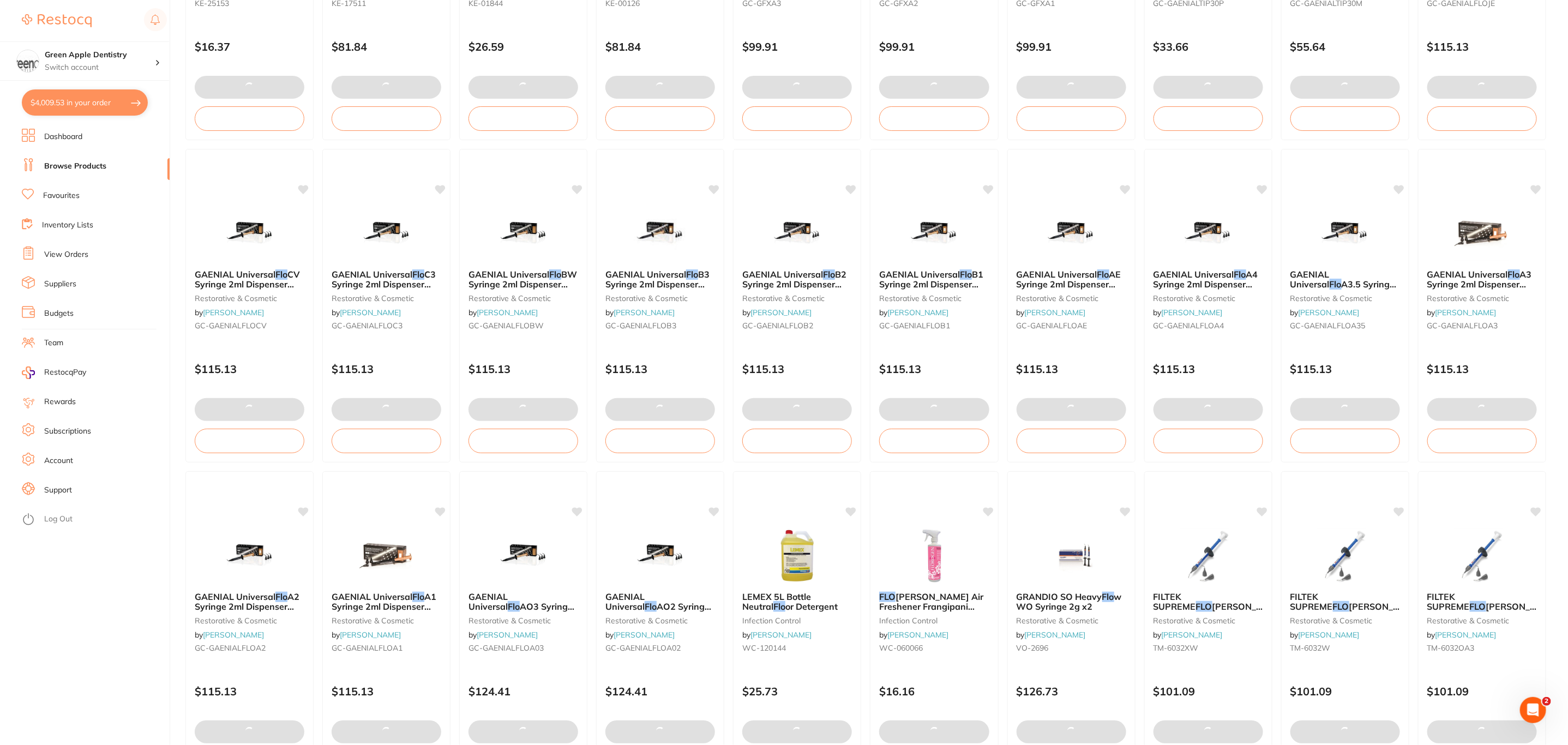
click at [100, 110] on button "$4,009.53 in your order" at bounding box center [84, 102] width 126 height 26
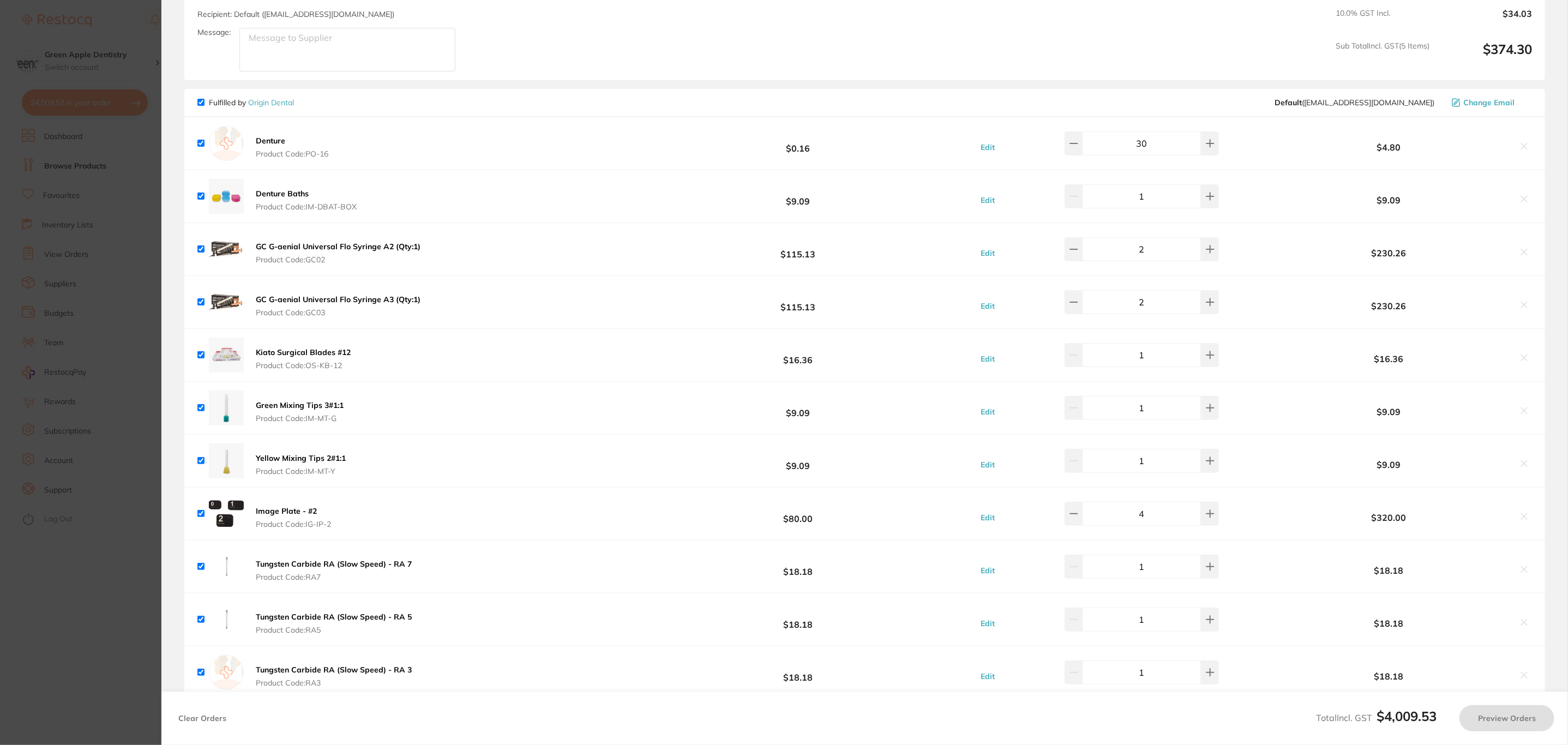
checkbox input "true"
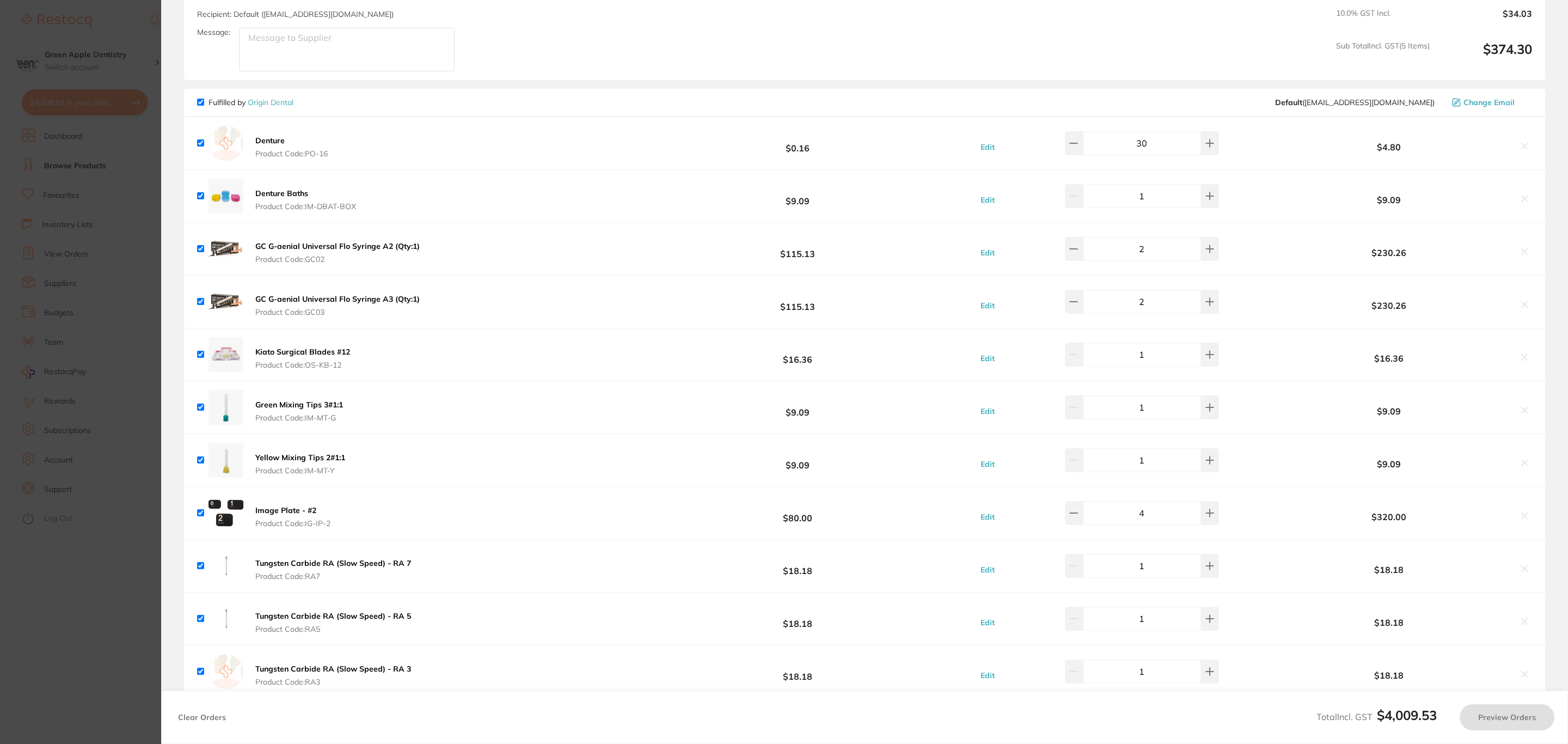
checkbox input "true"
click at [1522, 252] on icon at bounding box center [1524, 252] width 6 height 6
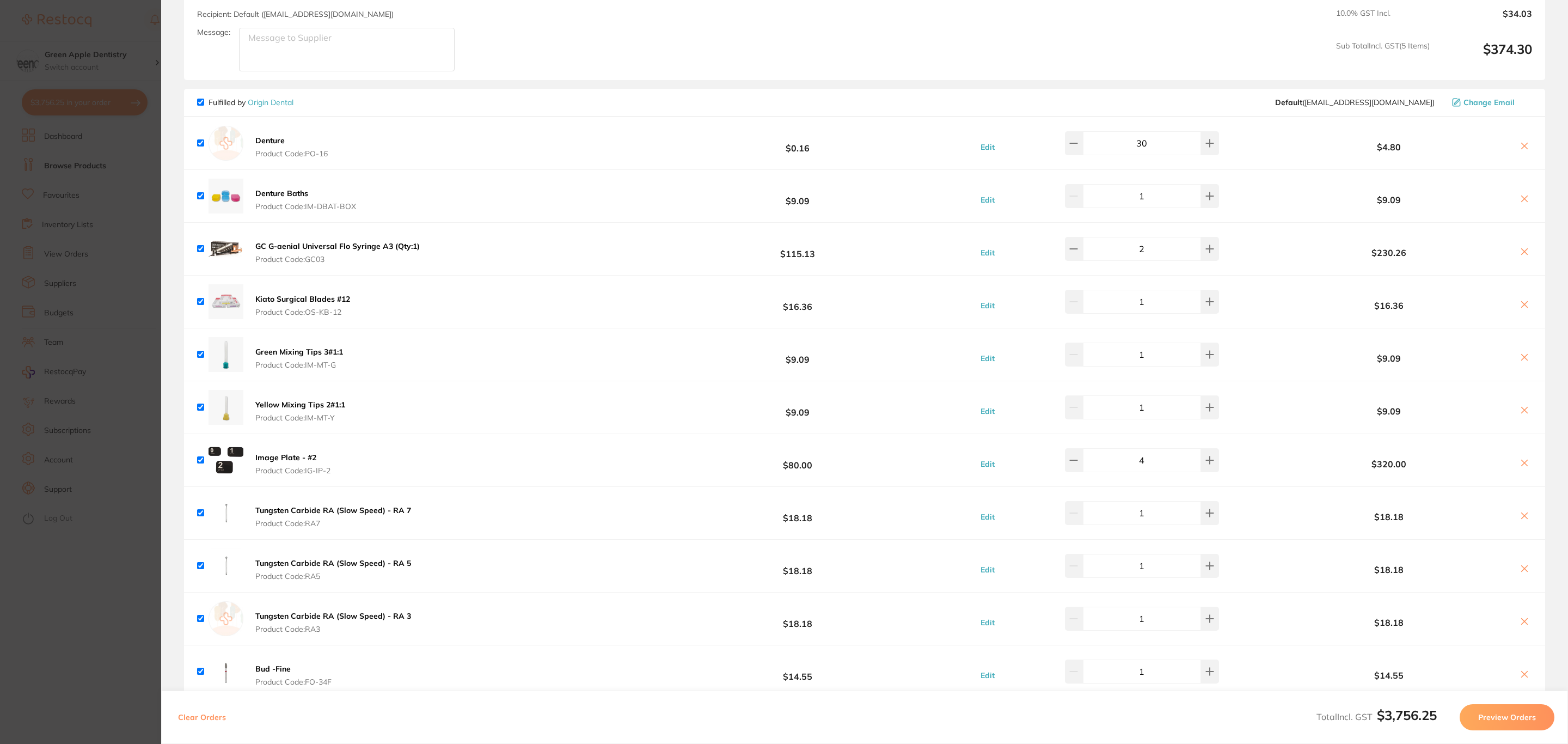
click at [1522, 252] on icon at bounding box center [1524, 252] width 6 height 6
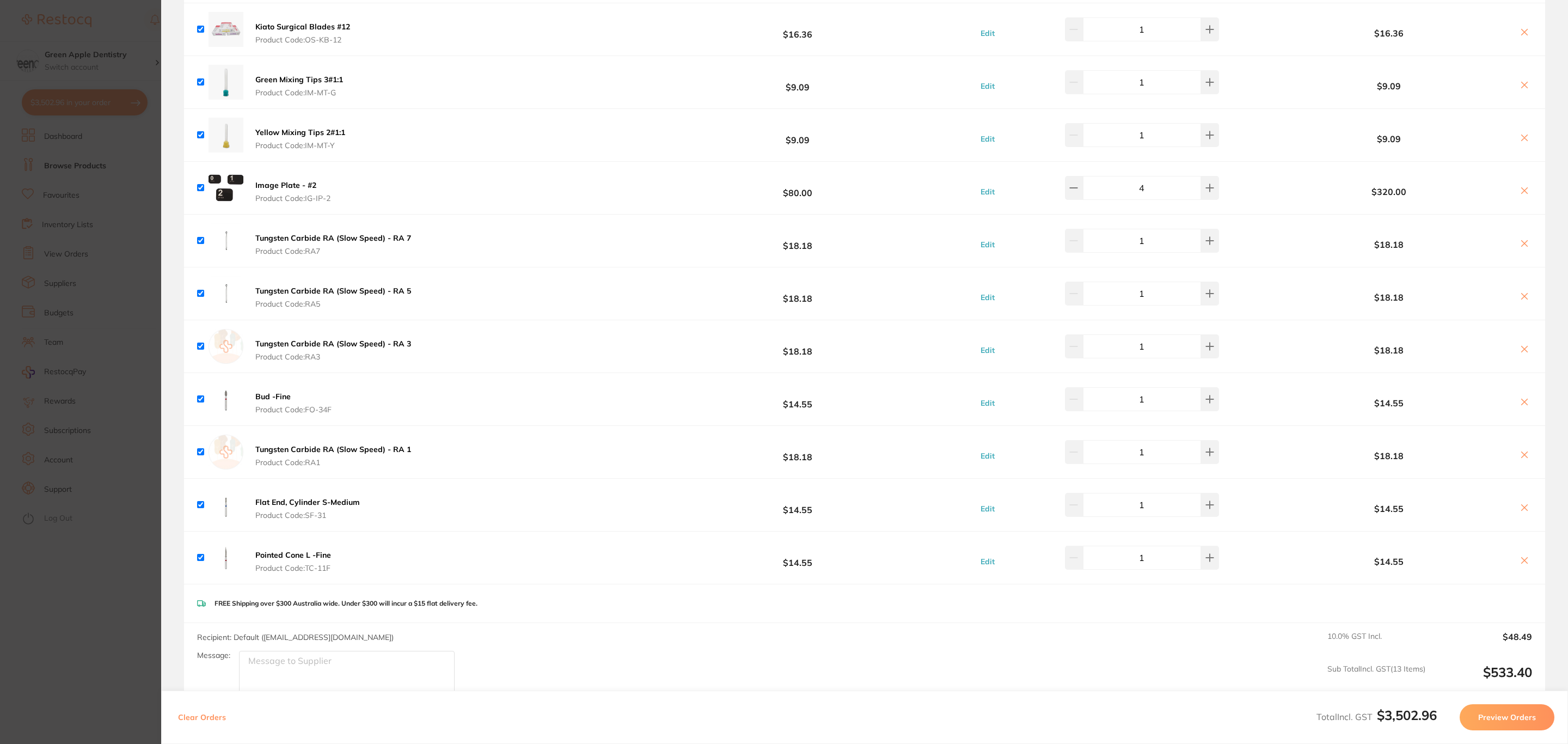
scroll to position [899, 0]
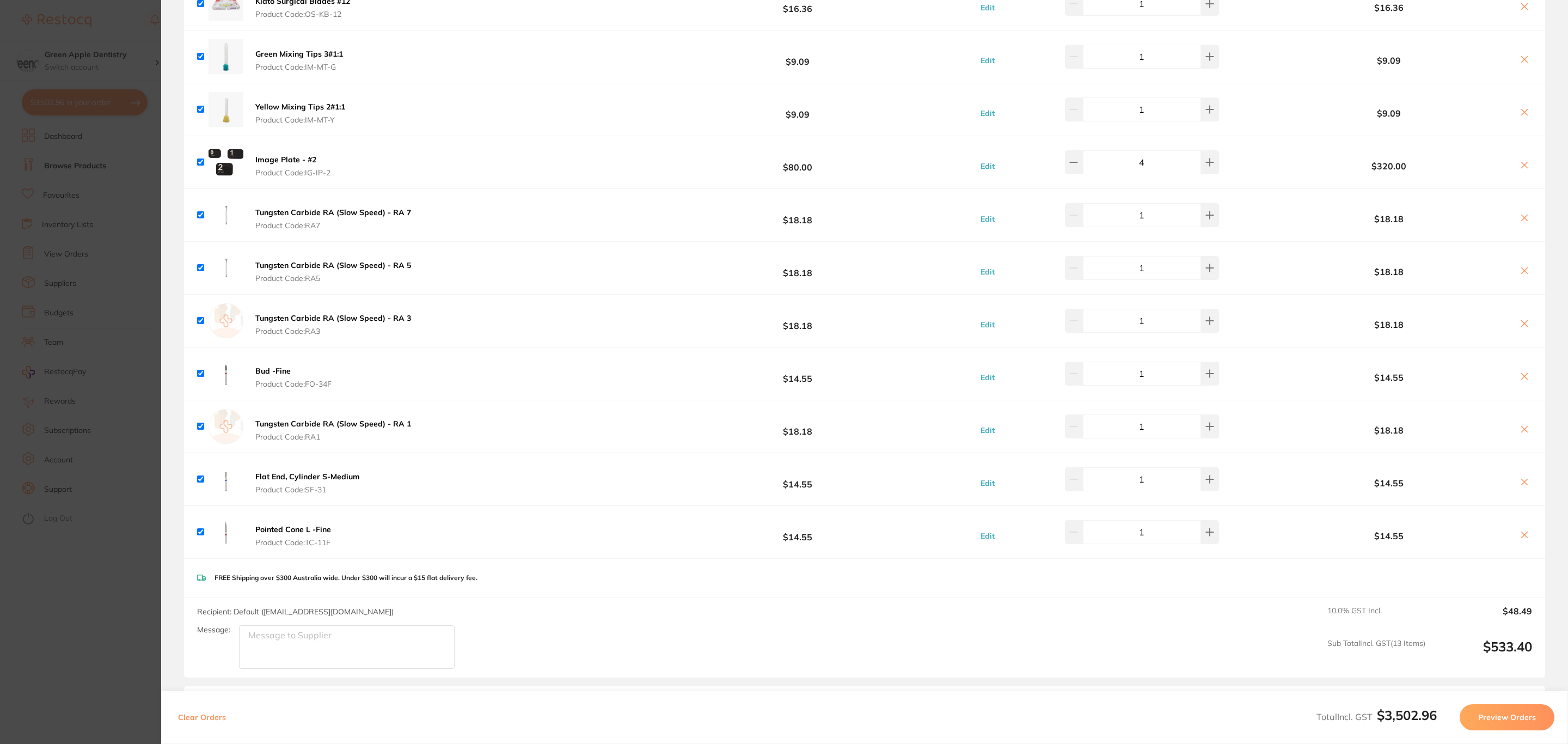
click at [278, 373] on b "Bud -Fine" at bounding box center [273, 371] width 35 height 10
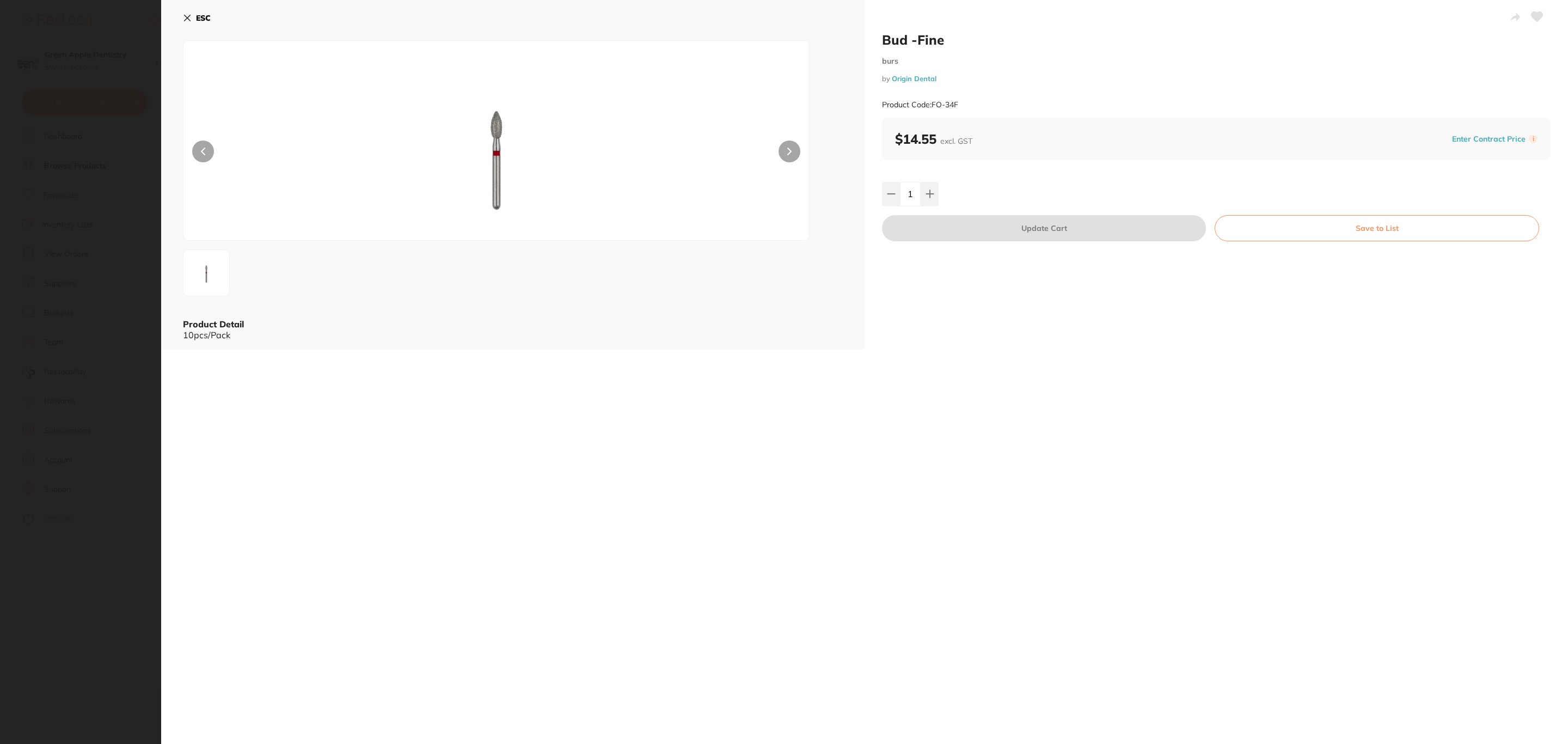
scroll to position [0, 0]
click at [197, 20] on b "ESC" at bounding box center [203, 18] width 15 height 10
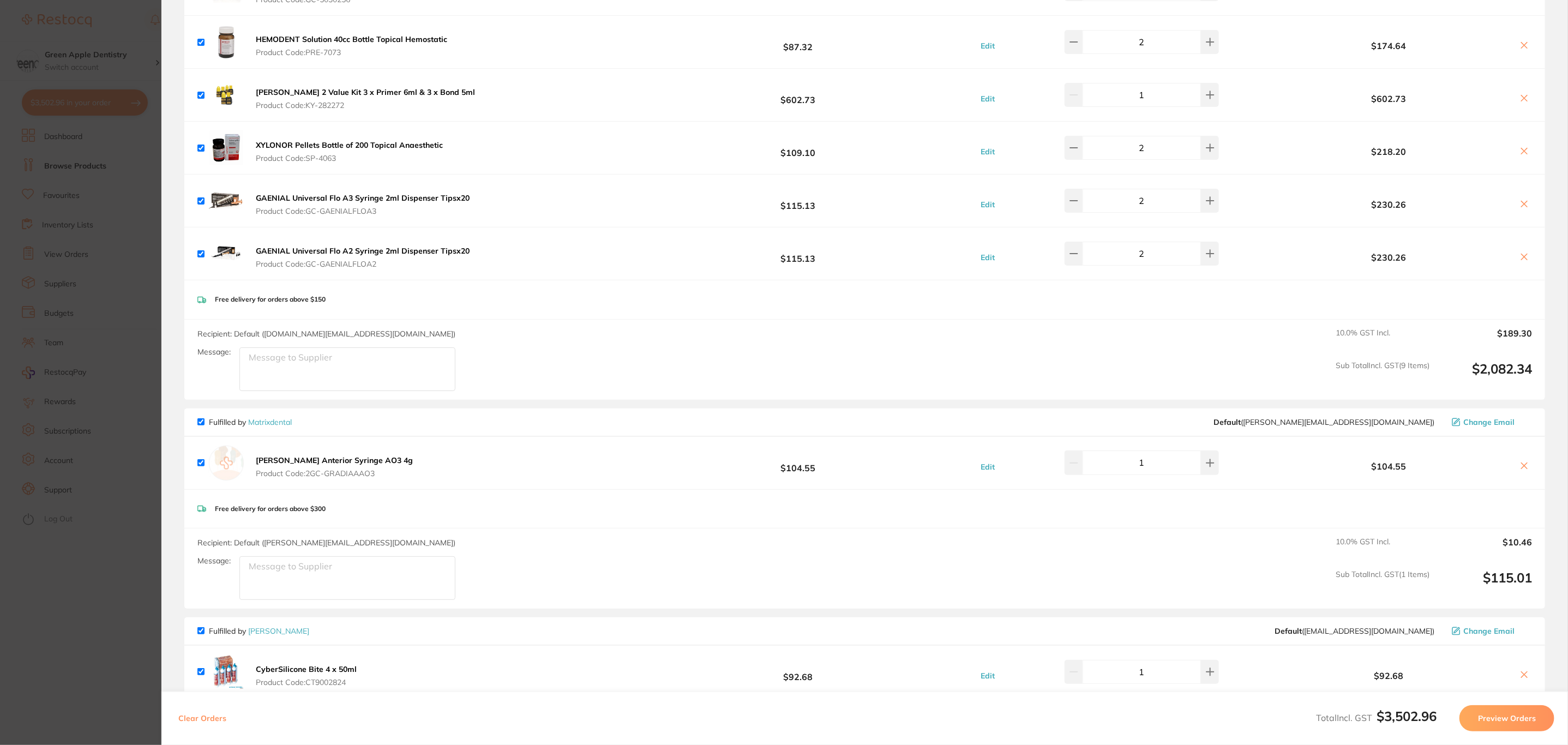
scroll to position [2128, 0]
click at [351, 471] on button "[PERSON_NAME] Anterior Syringe AO3 4g Product Code: 2GC-GRADIAAAO3" at bounding box center [334, 466] width 163 height 23
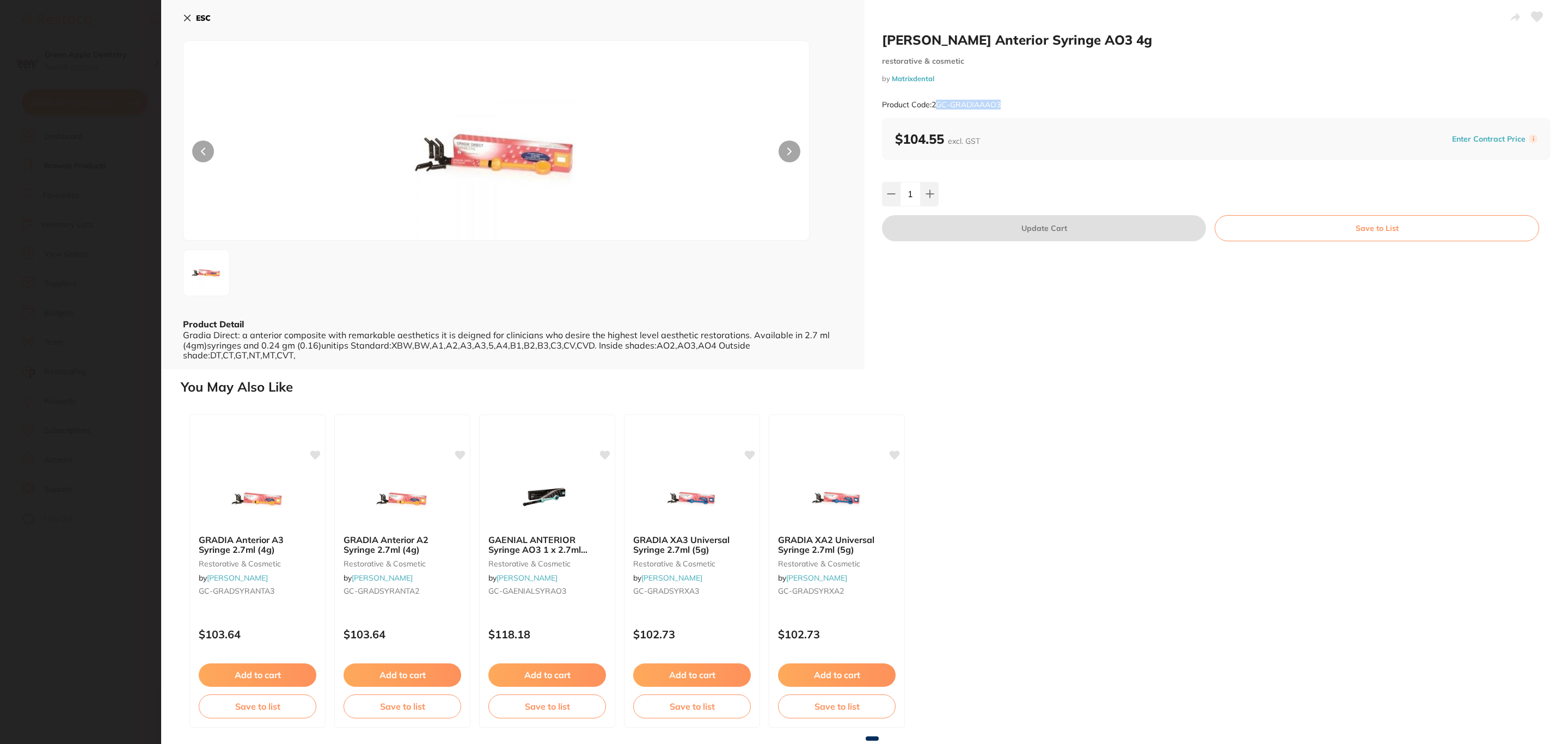
scroll to position [0, 0]
drag, startPoint x: 1012, startPoint y: 99, endPoint x: 936, endPoint y: 103, distance: 76.1
click at [936, 103] on div "Product Code: 2GC-GRADIAAAO3" at bounding box center [1216, 105] width 669 height 27
copy small "GC-GRADIAAAO3"
click at [190, 15] on icon at bounding box center [187, 18] width 6 height 6
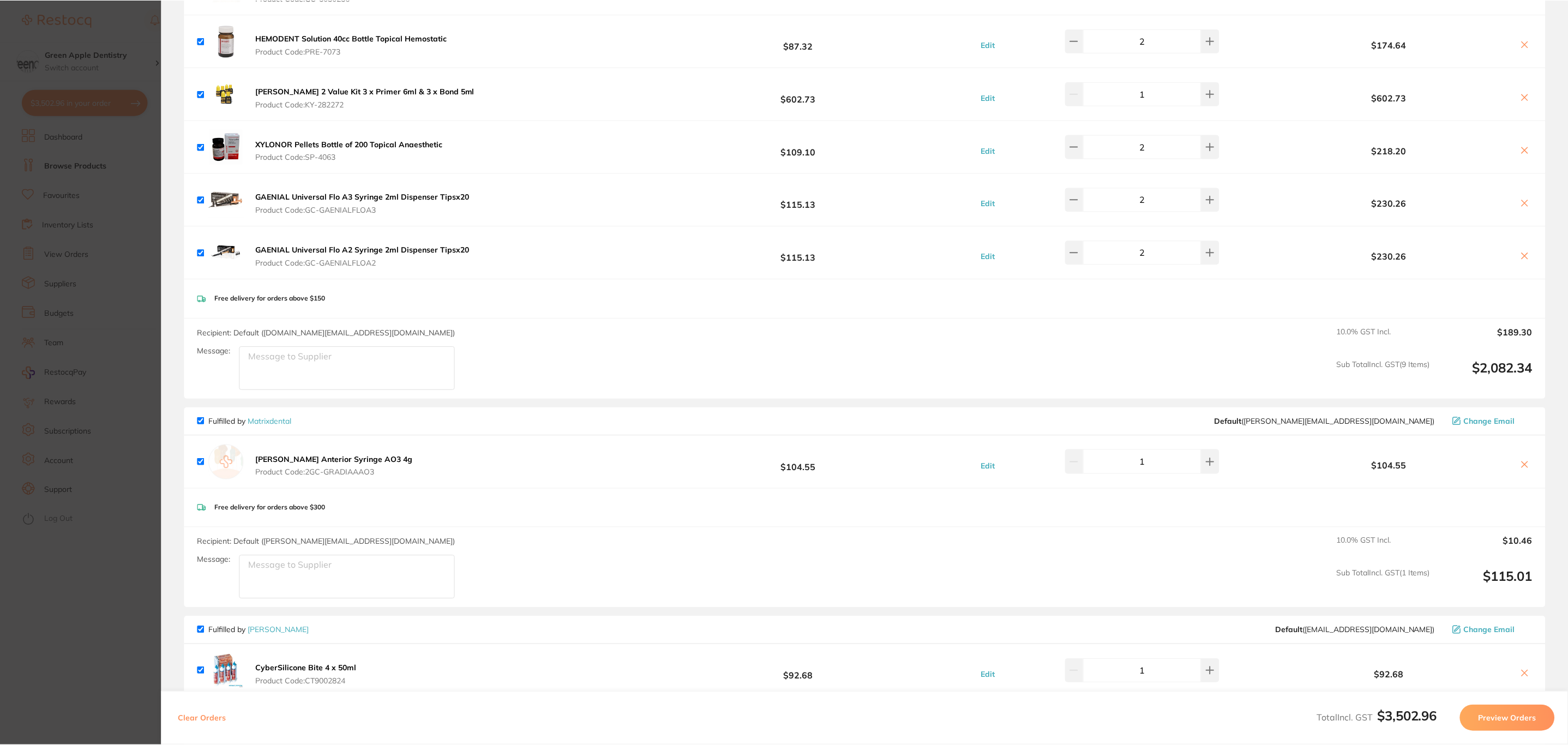
scroll to position [328, 0]
click at [1524, 469] on icon at bounding box center [1524, 465] width 9 height 9
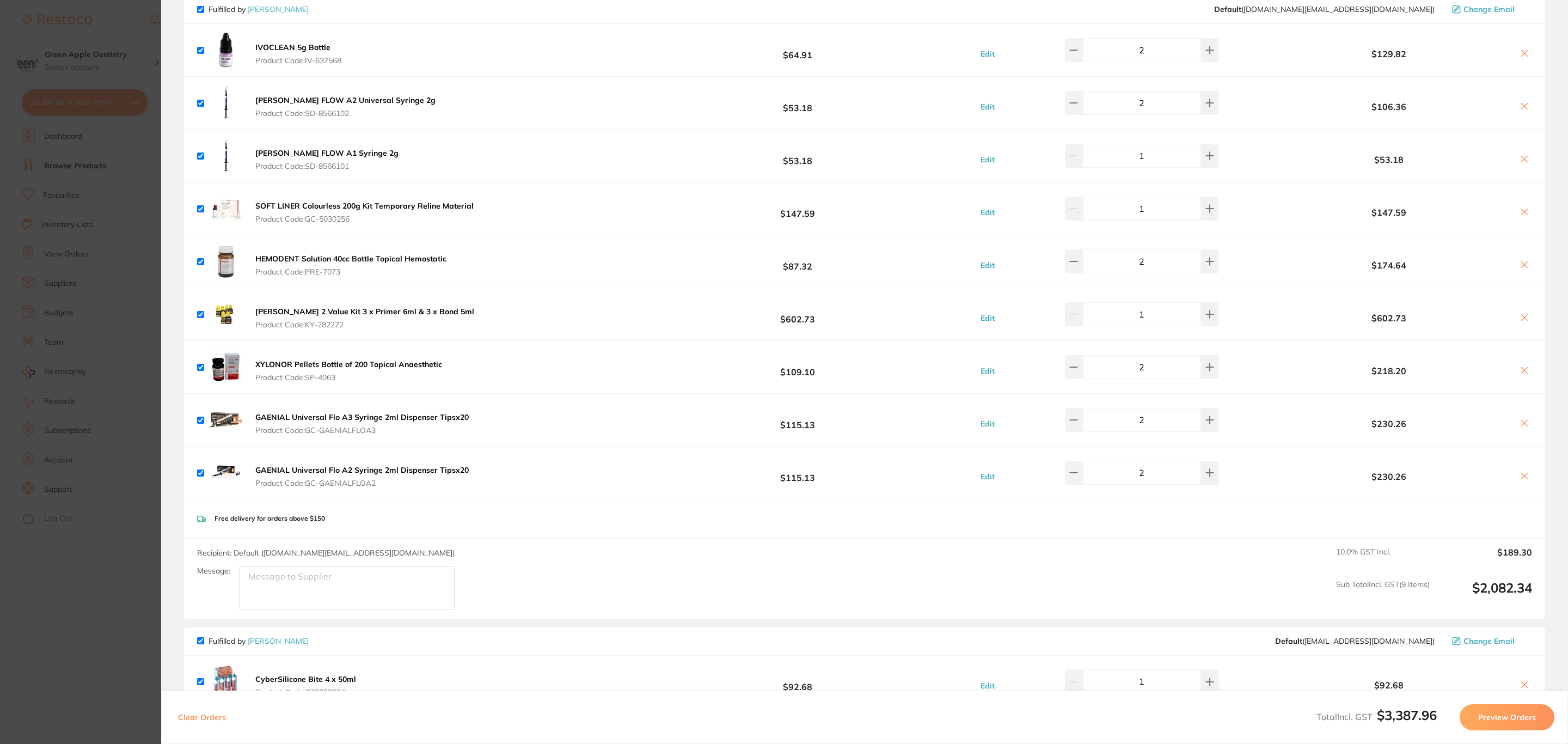
scroll to position [1921, 0]
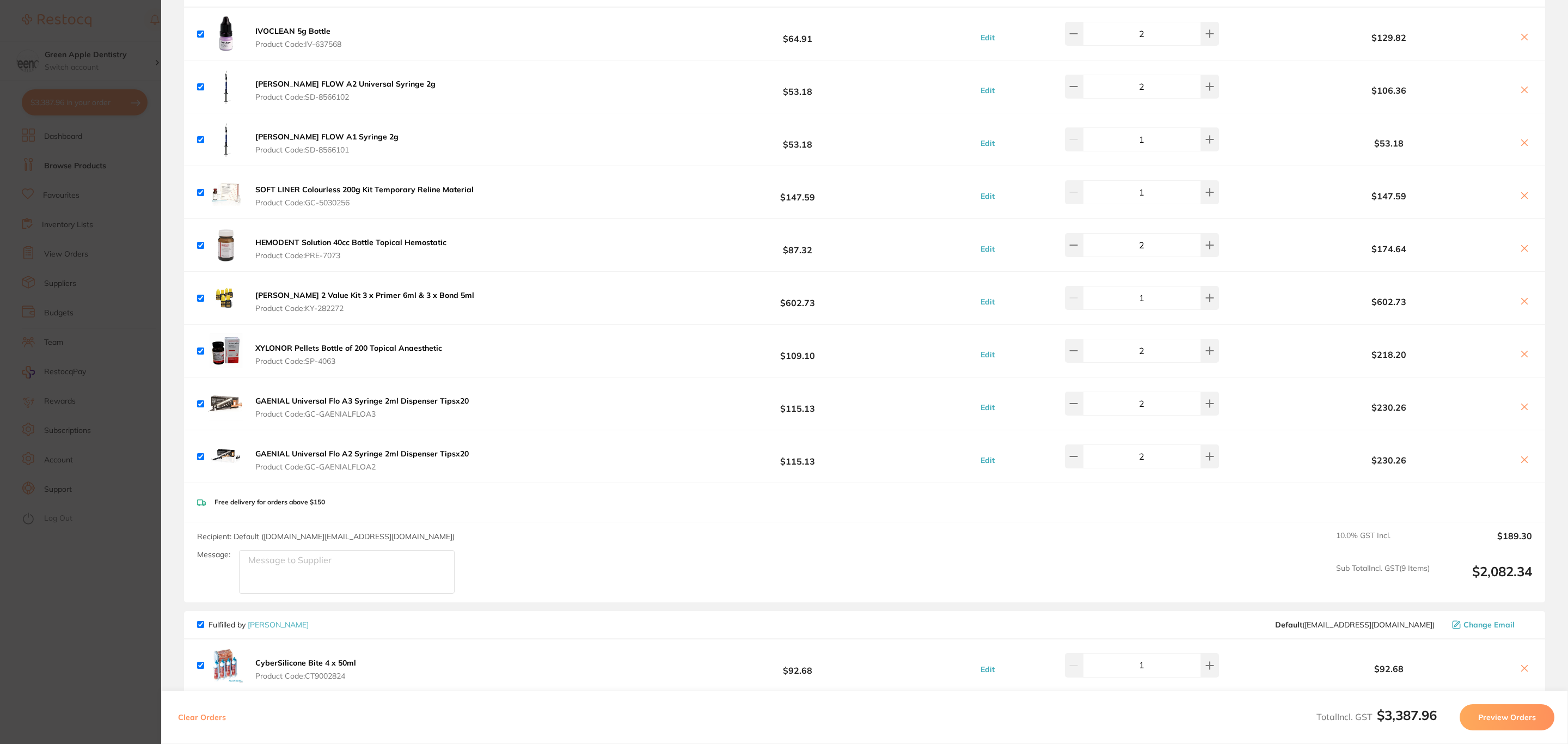
click at [374, 188] on div "SOFT LINER Colourless 200g Kit Temporary Reline Material Product Code: GC-50302…" at bounding box center [337, 192] width 280 height 35
click at [374, 190] on b "SOFT LINER Colourless 200g Kit Temporary Reline Material" at bounding box center [364, 190] width 218 height 10
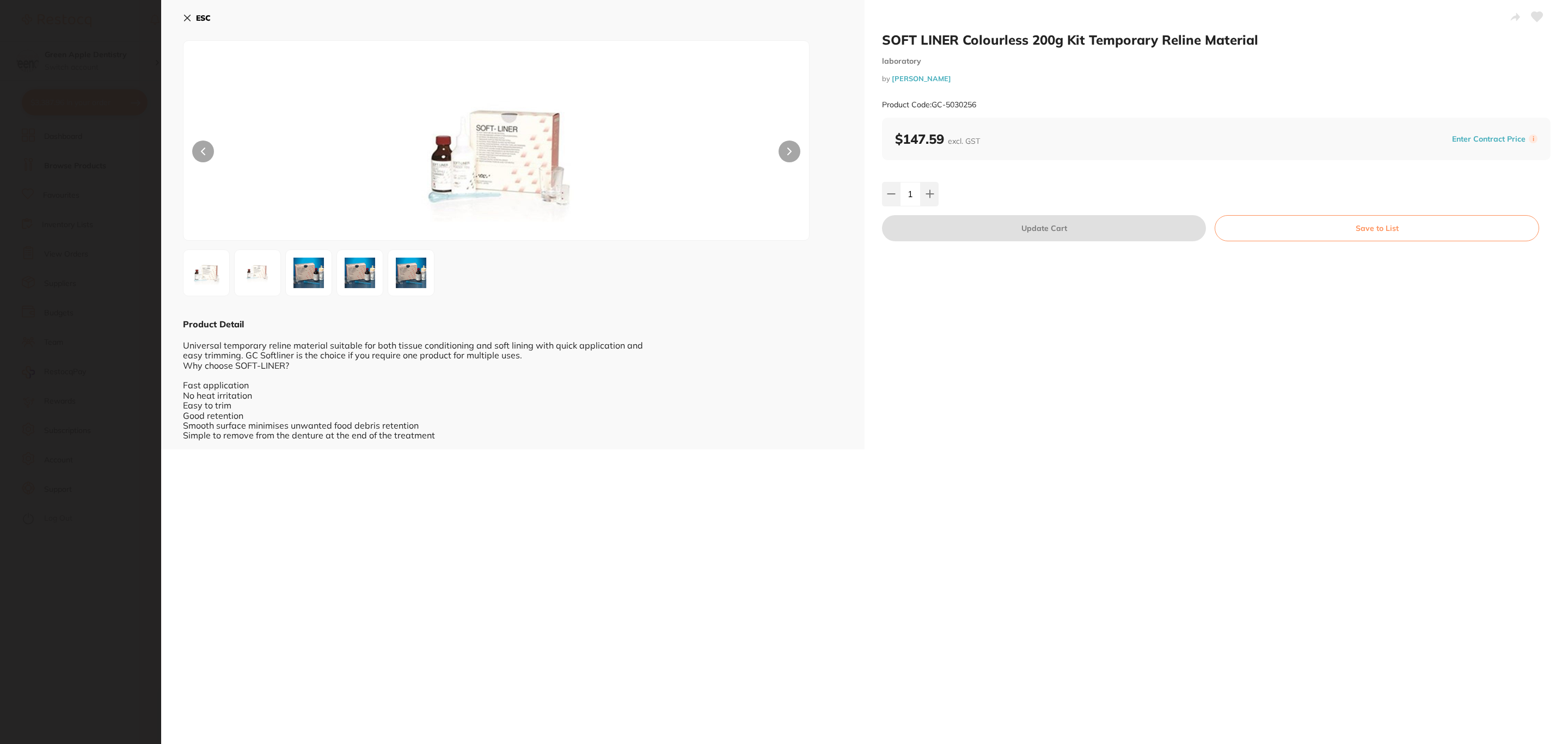
click at [929, 102] on div "Product Code: GC-5030256" at bounding box center [1216, 105] width 669 height 27
copy small "GC-5030256"
click at [188, 9] on button "ESC" at bounding box center [197, 18] width 28 height 18
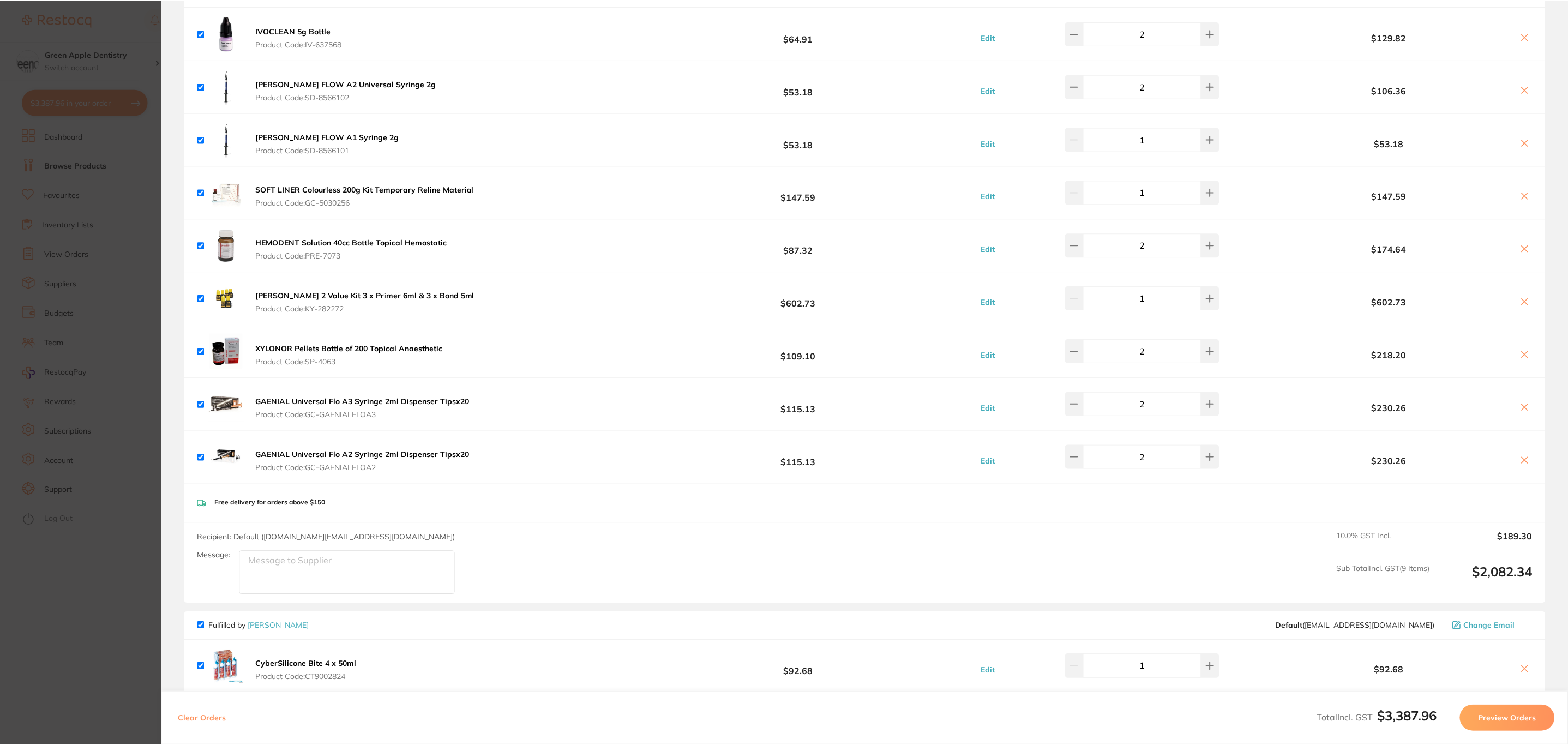
scroll to position [328, 0]
click at [1520, 200] on icon at bounding box center [1524, 196] width 9 height 9
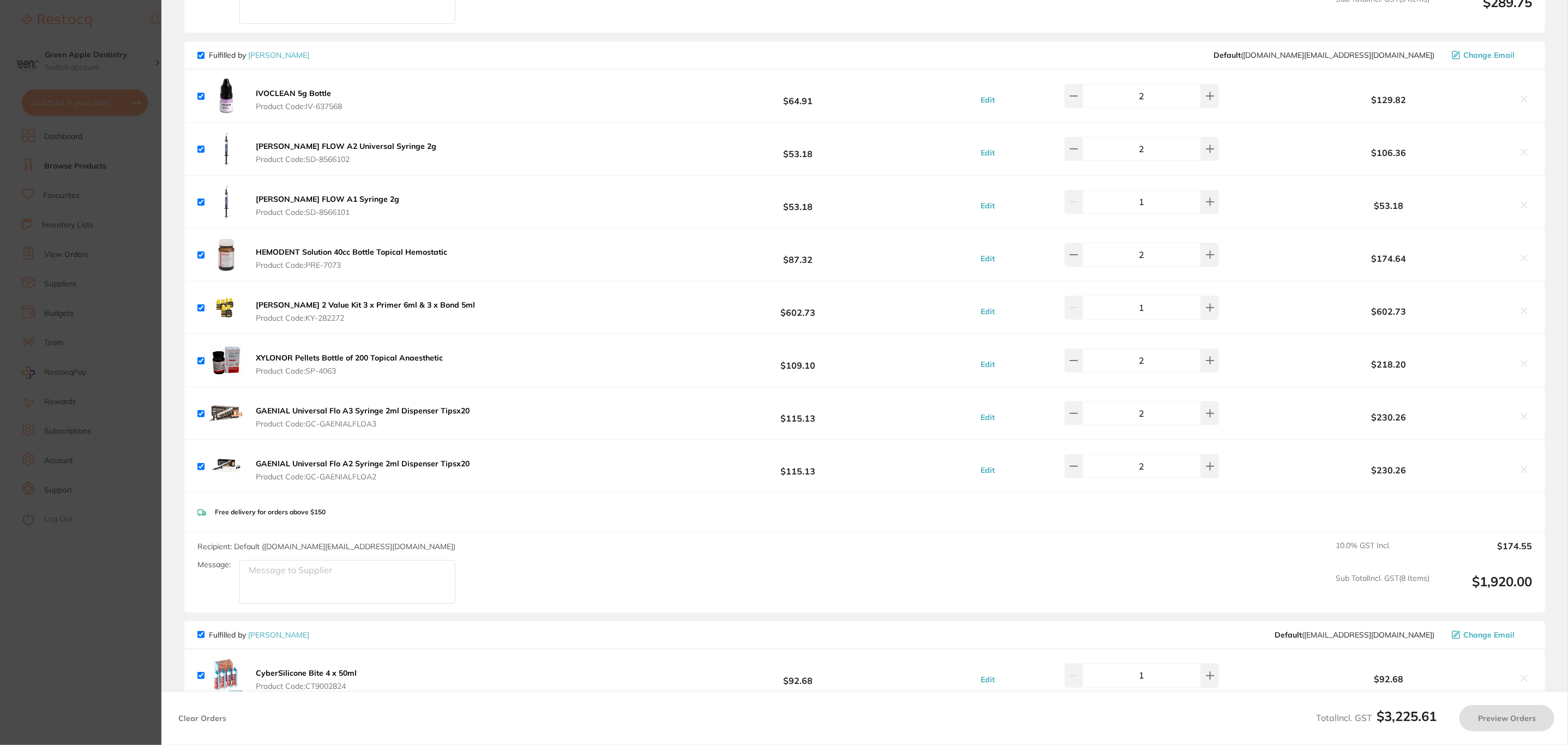
checkbox input "true"
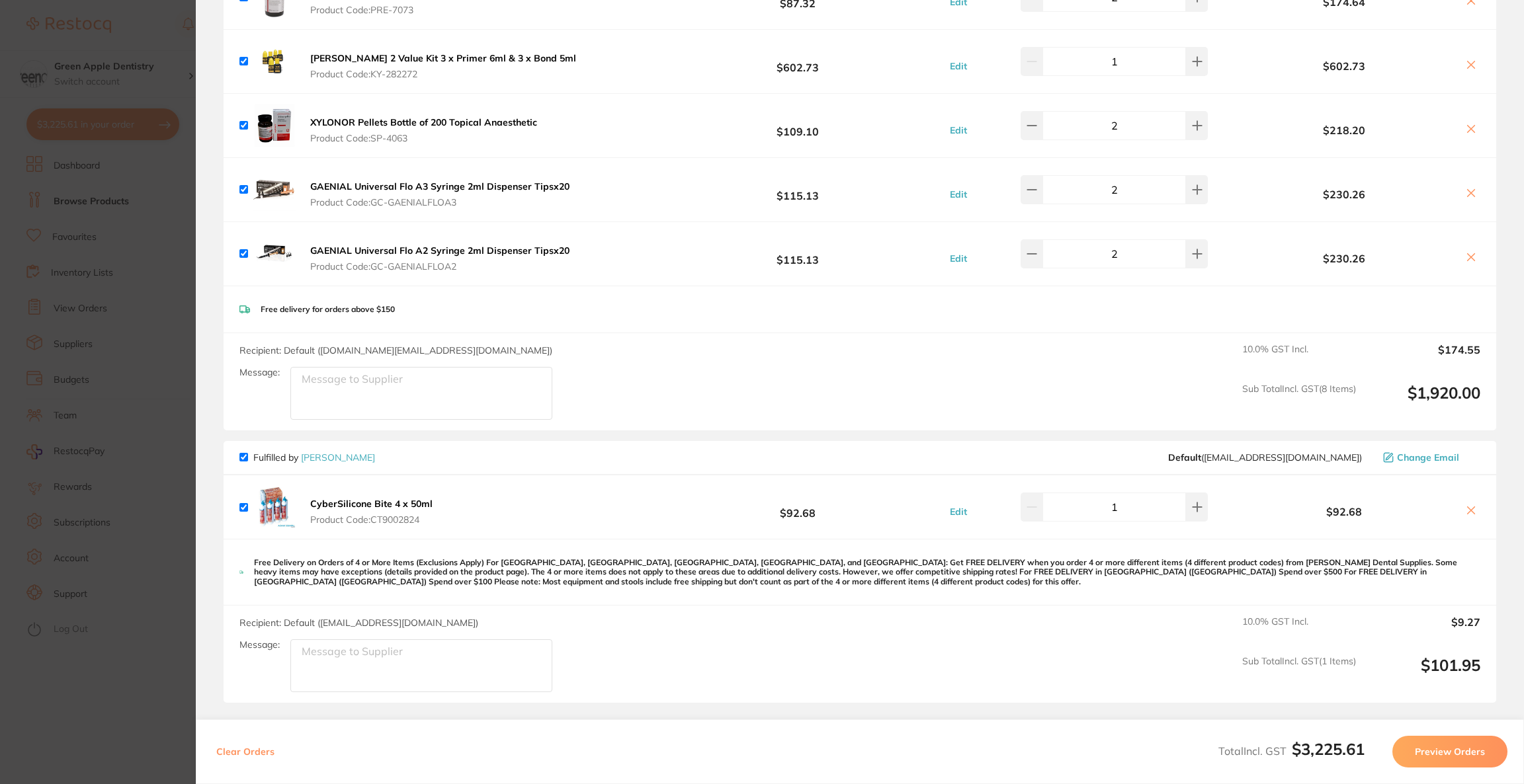
scroll to position [2748, 0]
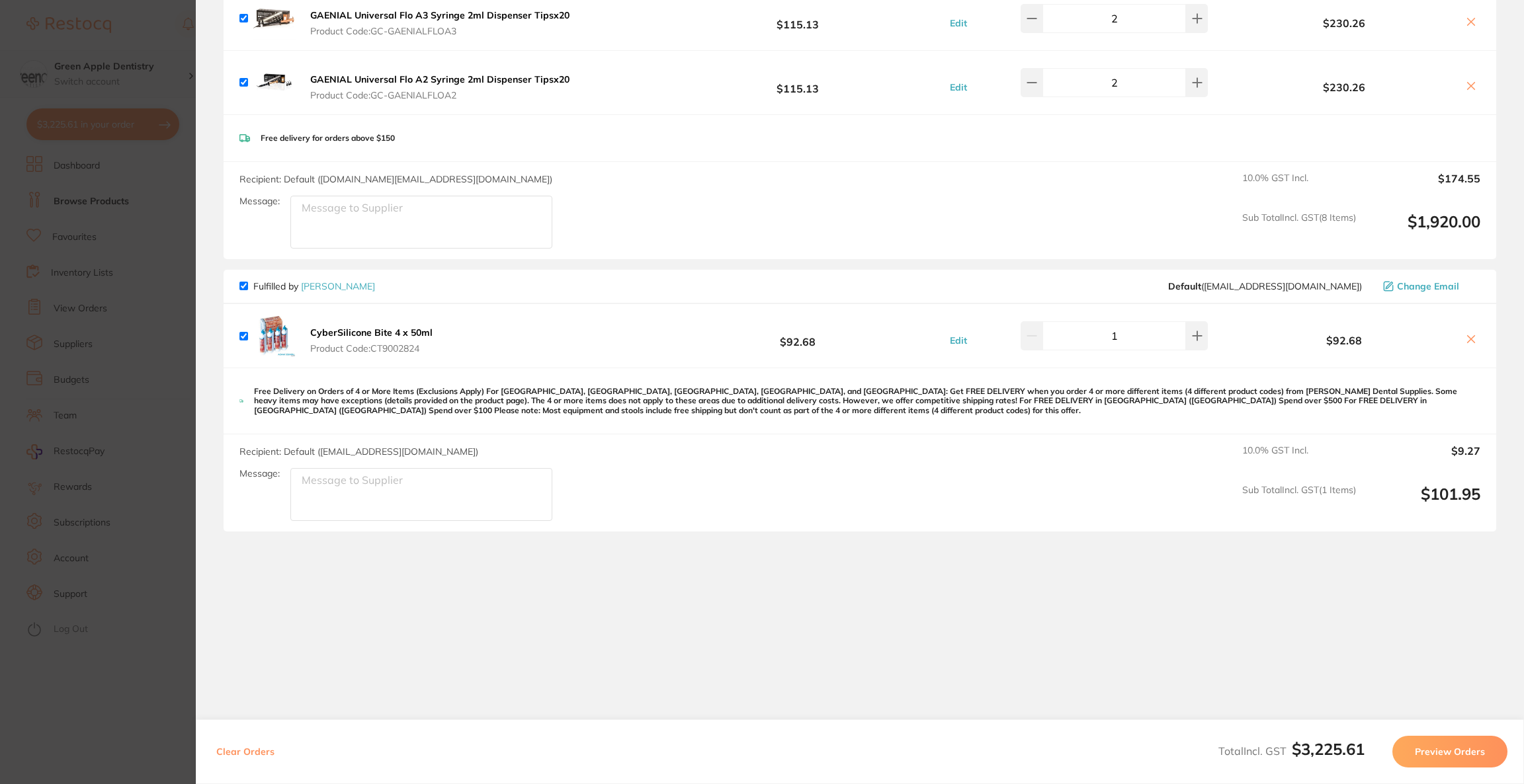
drag, startPoint x: 101, startPoint y: 73, endPoint x: 112, endPoint y: 74, distance: 11.0
click at [104, 75] on section "Update RRP Set your pre negotiated price for this item. Item Agreed RRP (excl. …" at bounding box center [762, 392] width 1524 height 784
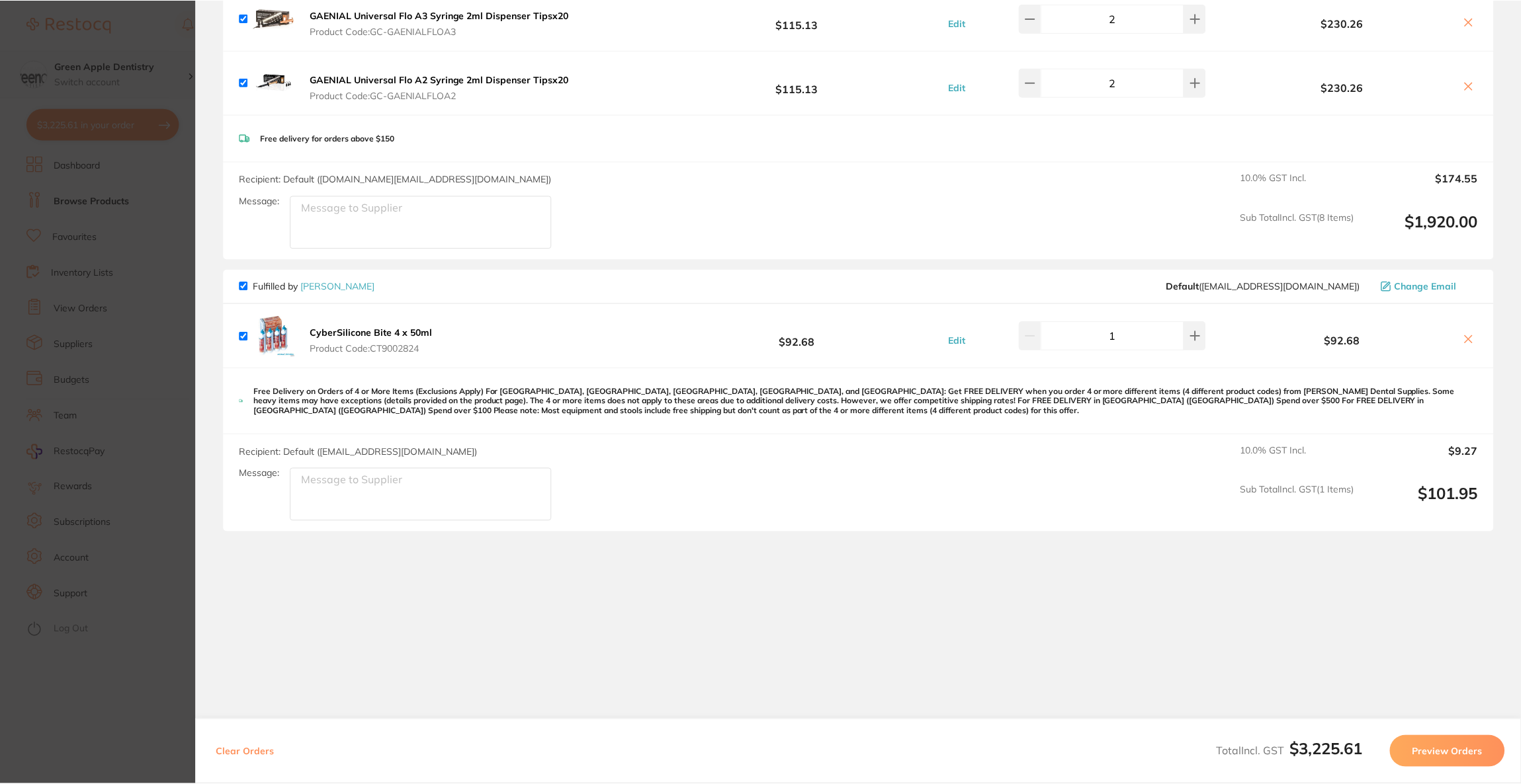
scroll to position [397, 0]
